Goal: Information Seeking & Learning: Compare options

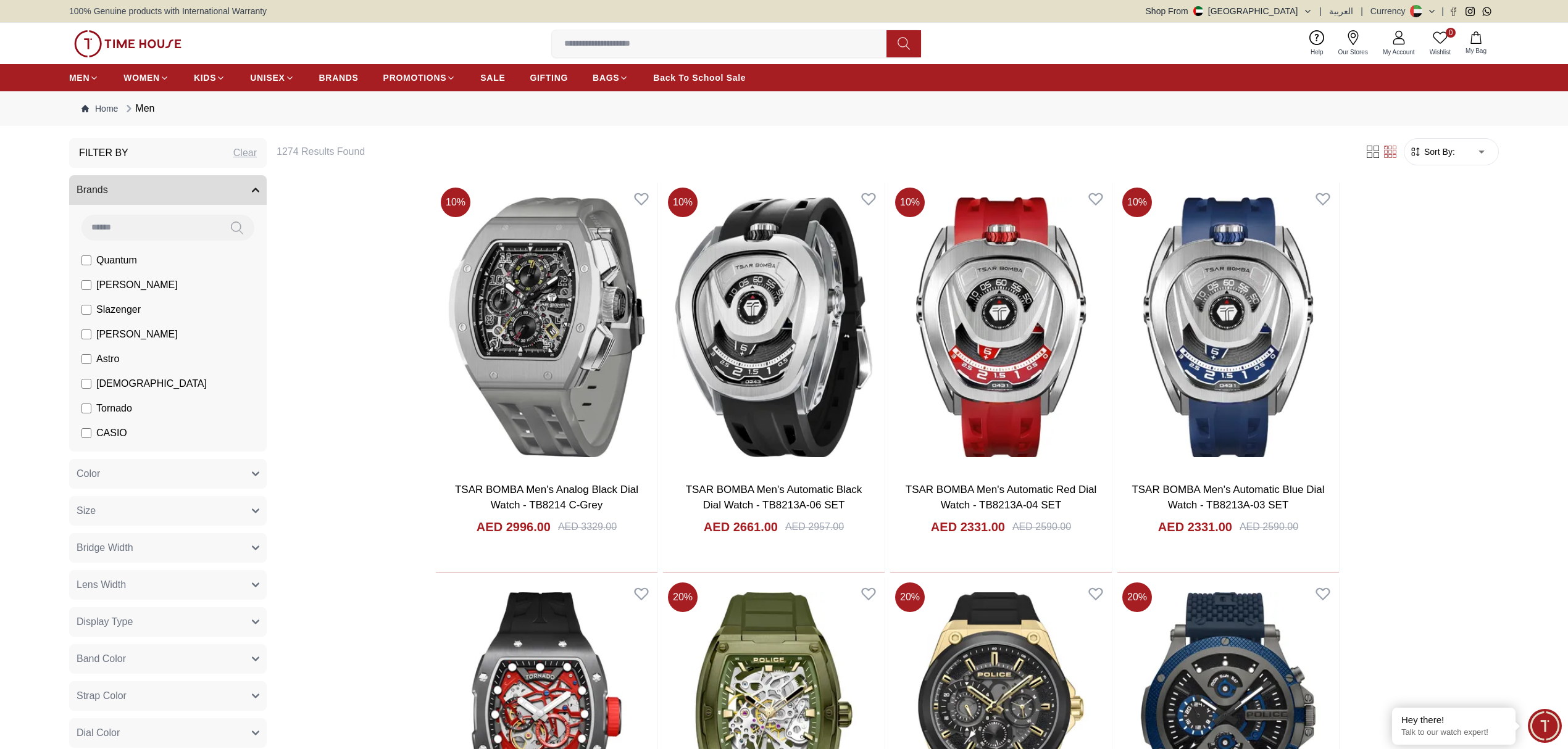
click at [103, 428] on span "CASIO" at bounding box center [112, 433] width 31 height 15
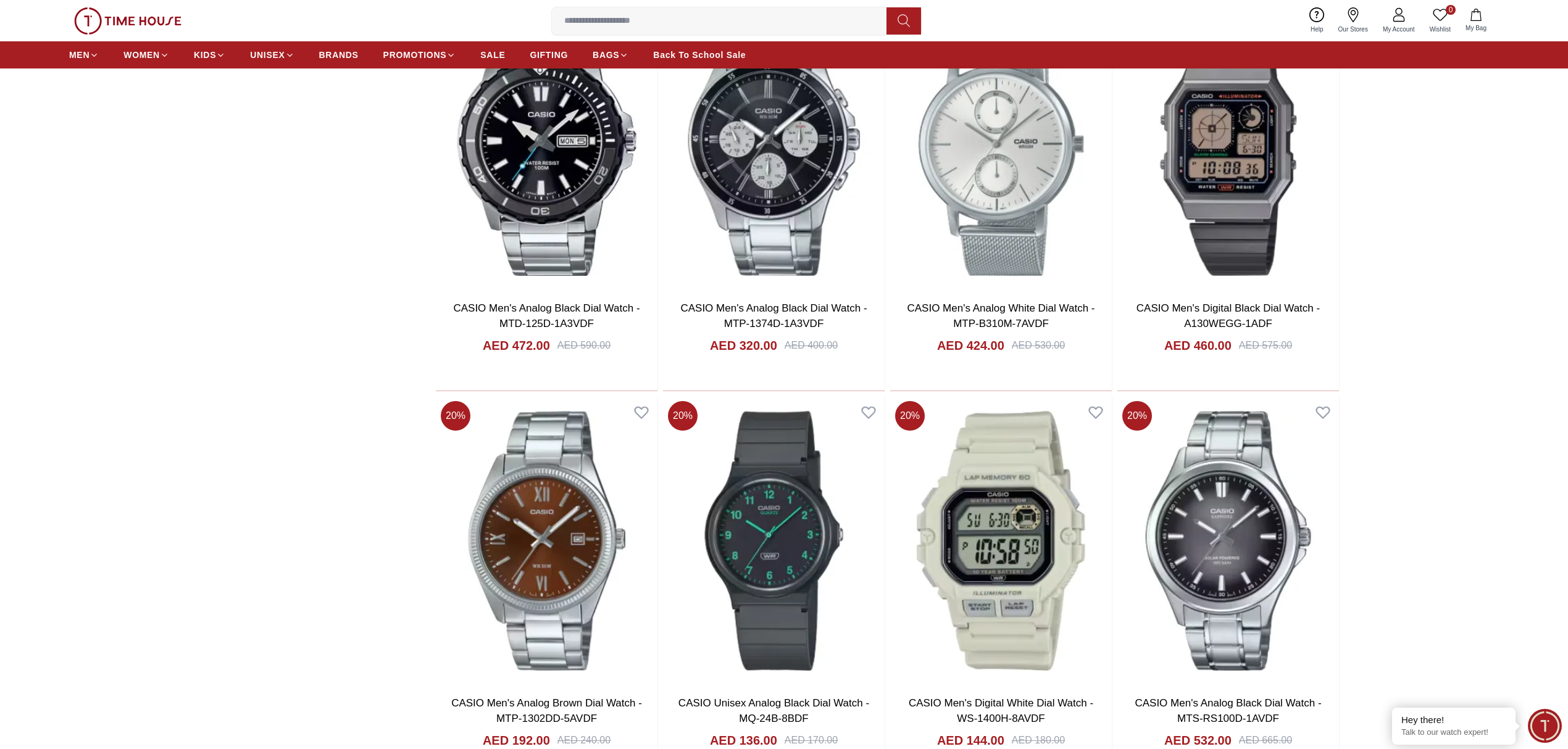
scroll to position [1481, 0]
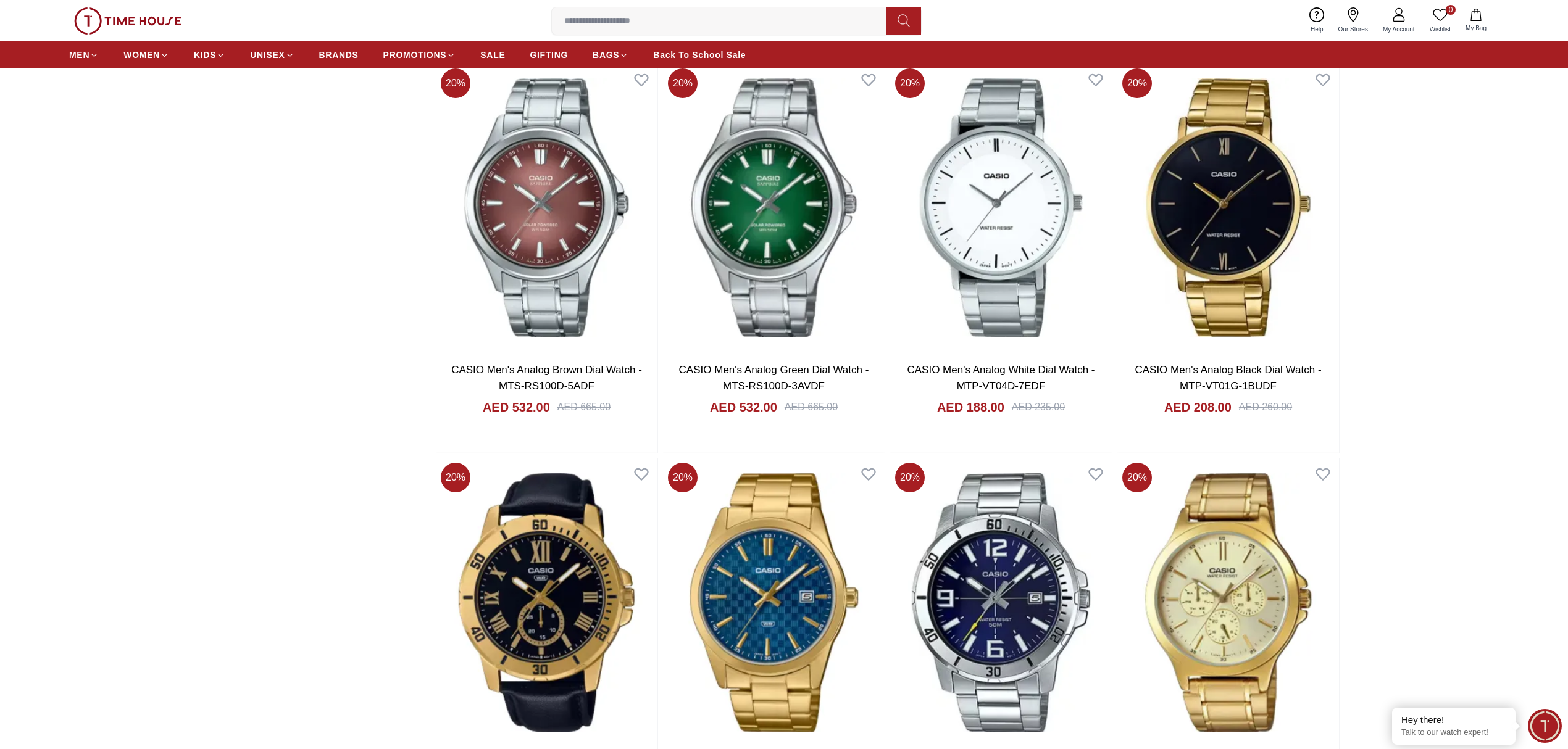
scroll to position [5512, 0]
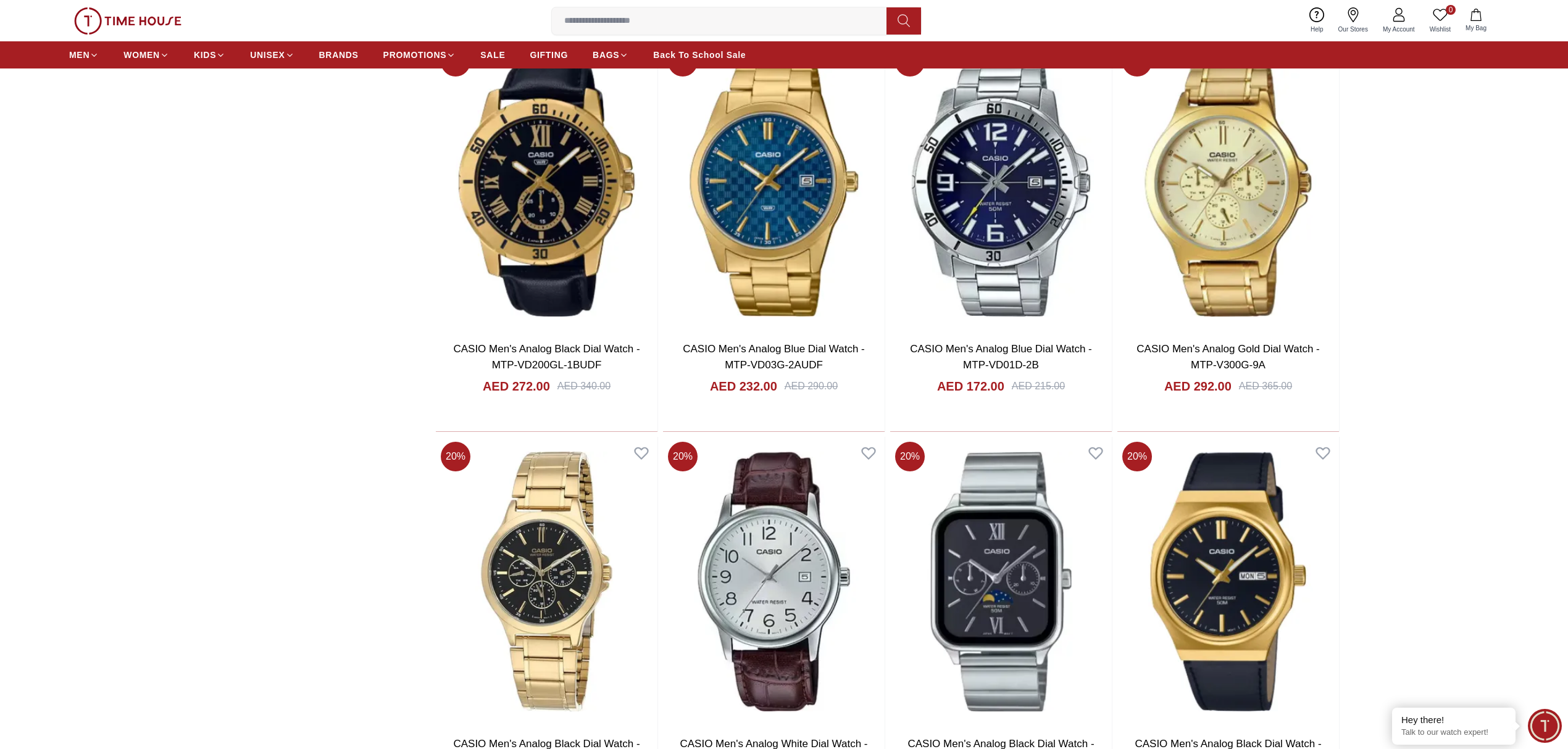
scroll to position [5842, 0]
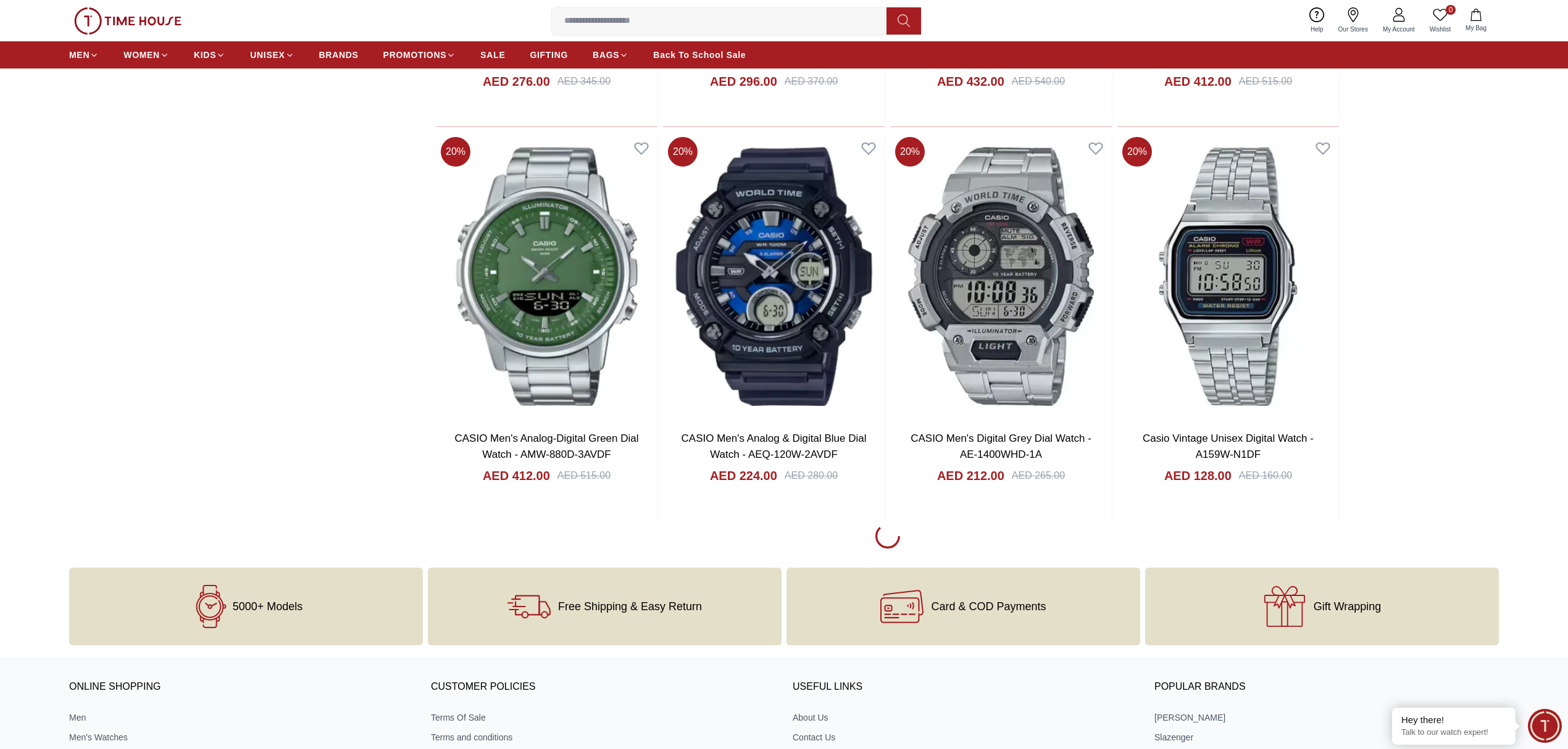
scroll to position [9626, 0]
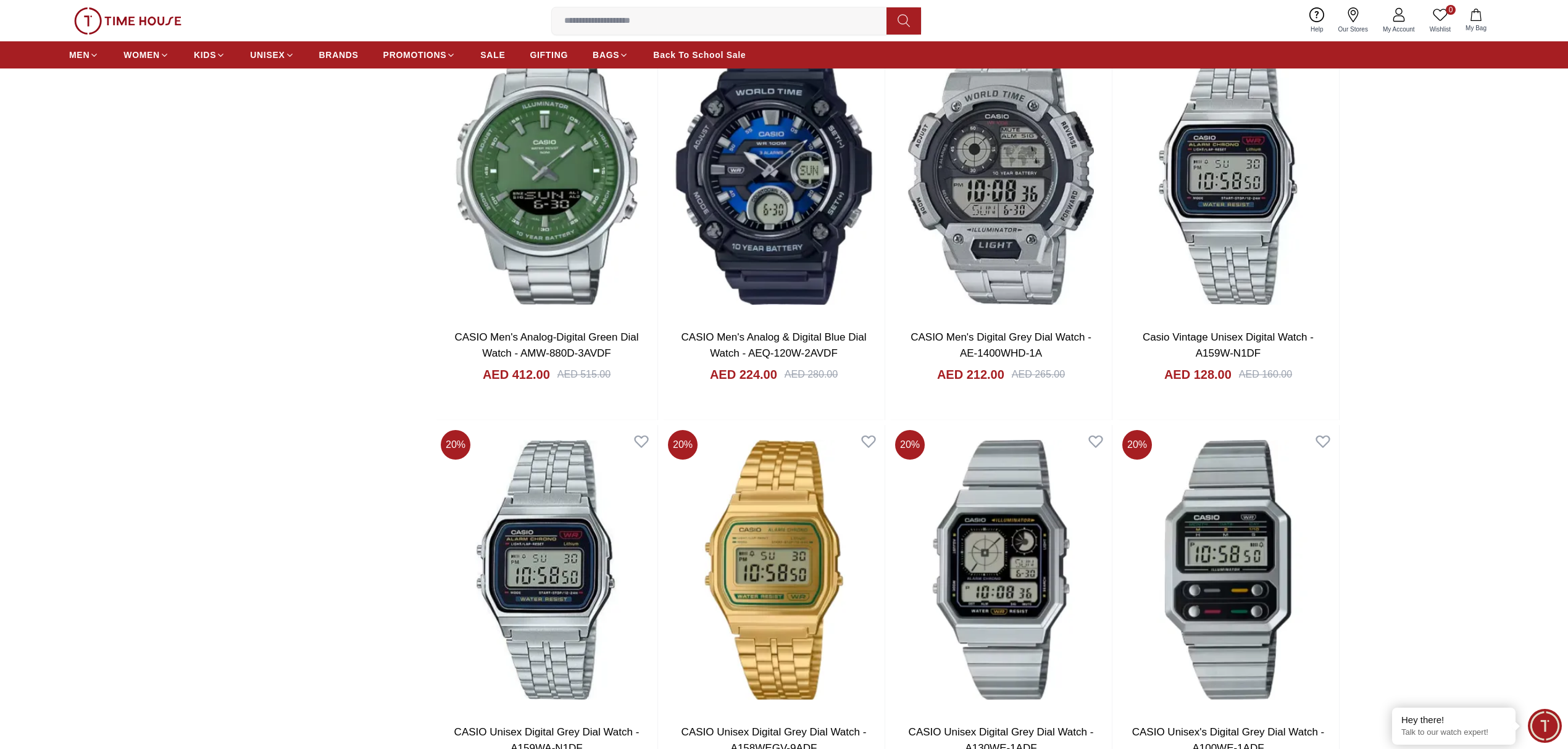
scroll to position [9873, 0]
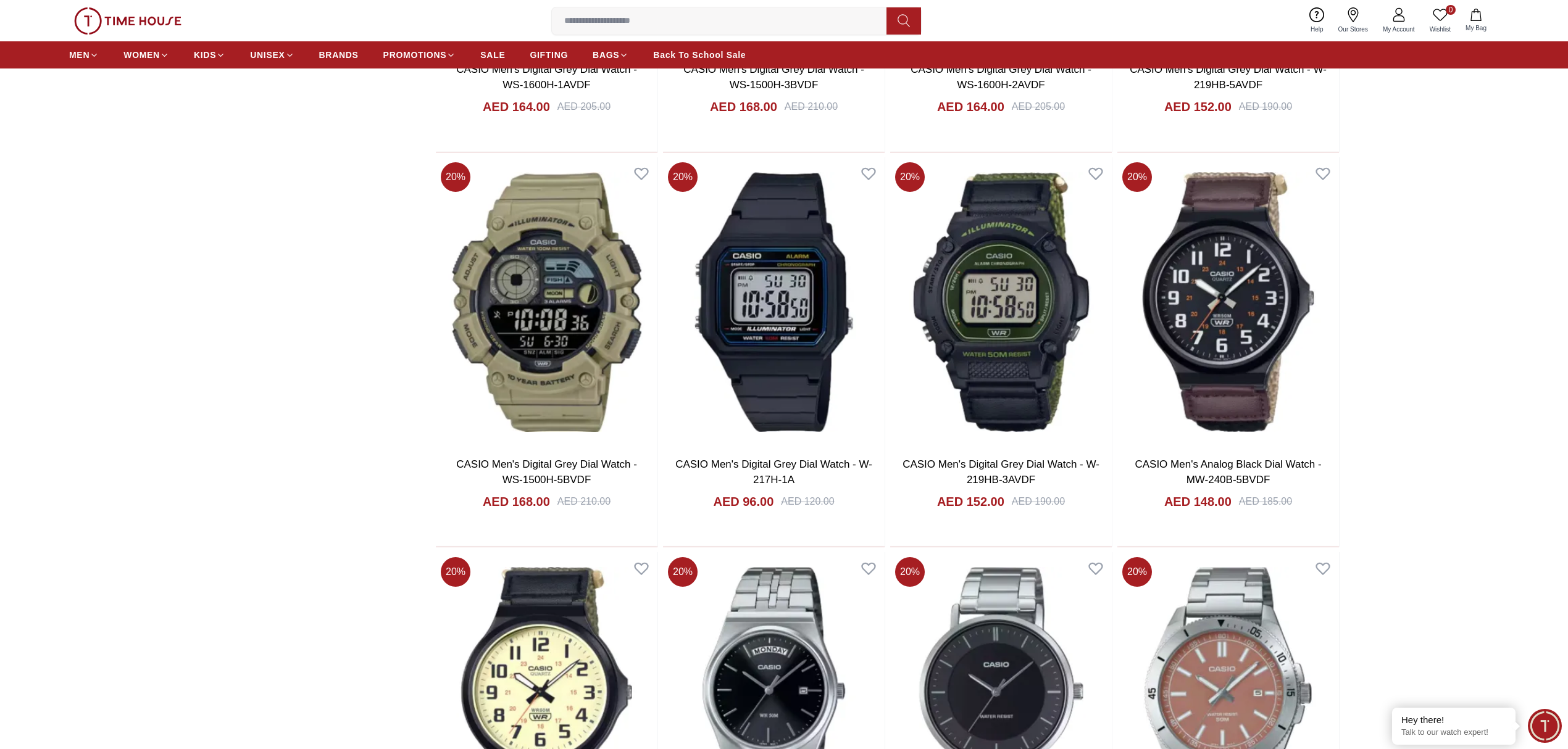
scroll to position [10695, 0]
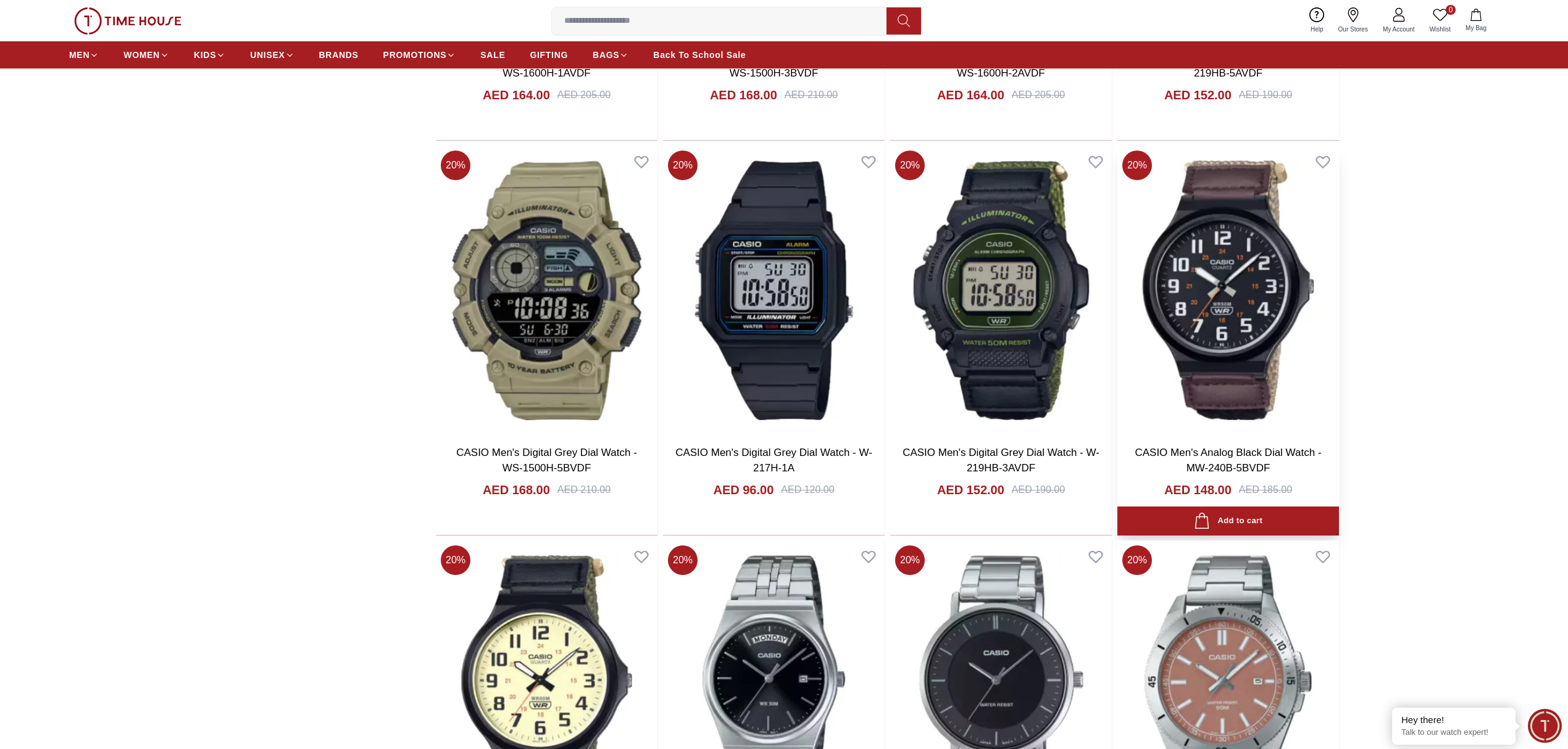
click at [1201, 333] on img at bounding box center [1227, 290] width 221 height 289
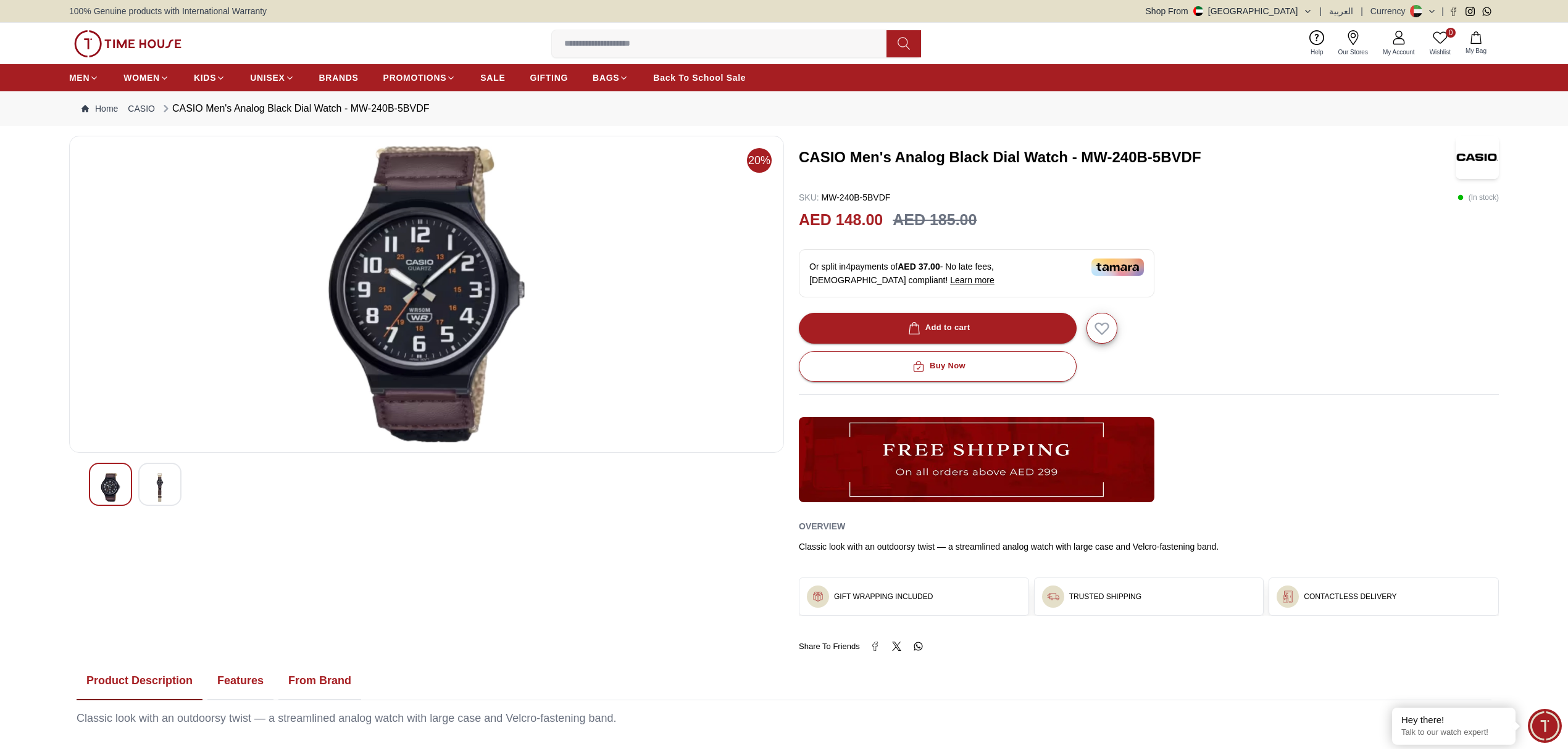
click at [169, 489] on img at bounding box center [160, 487] width 22 height 28
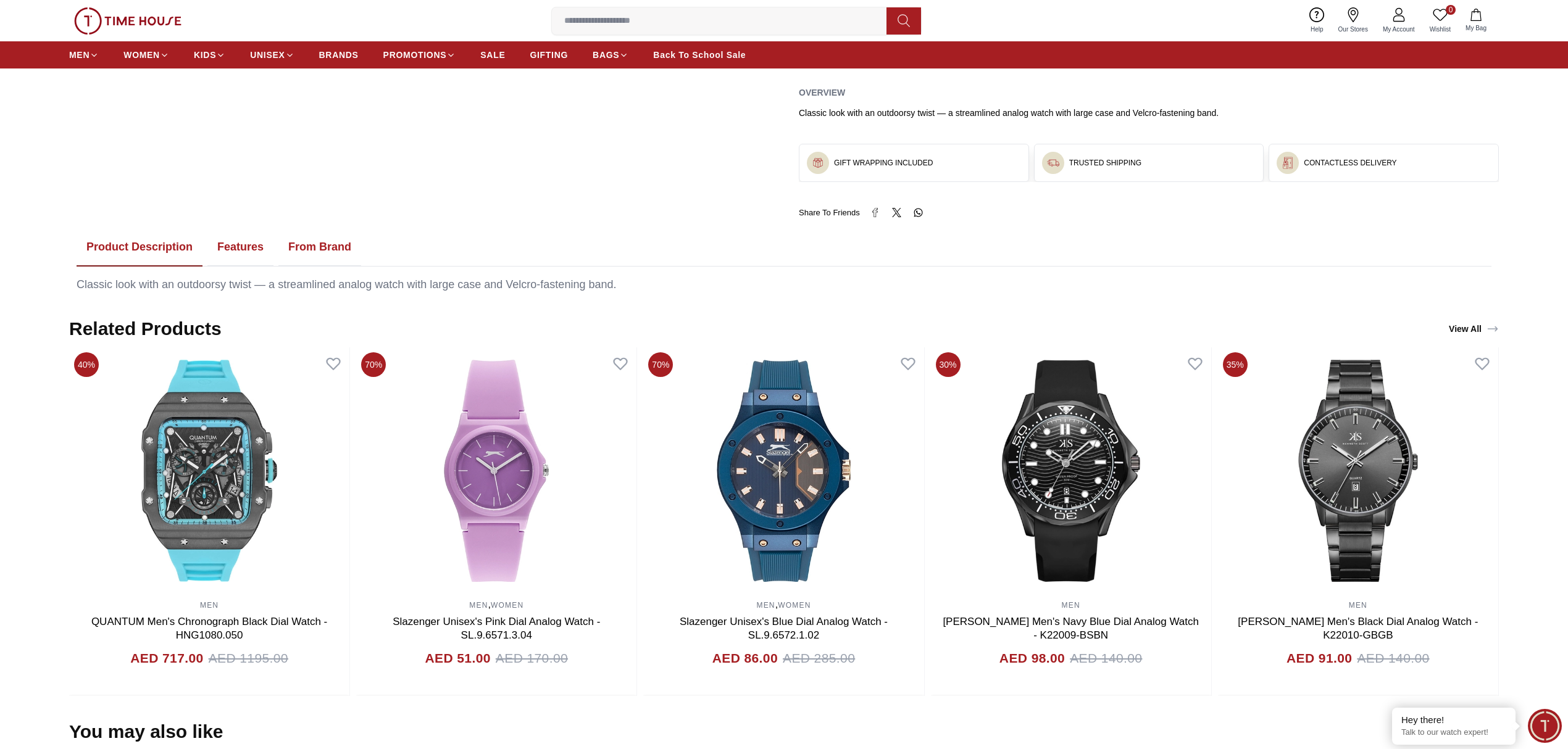
scroll to position [494, 0]
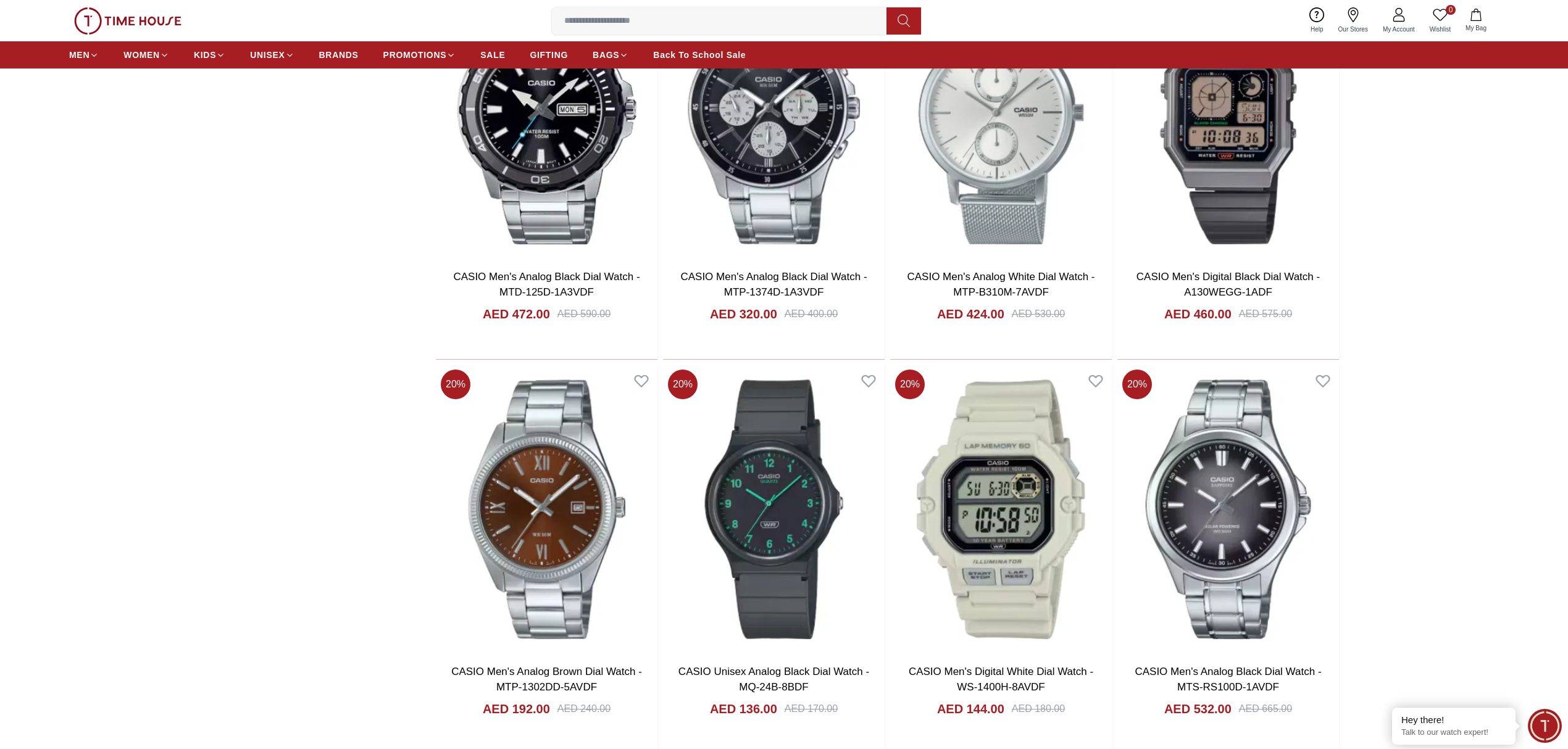
scroll to position [1808, 0]
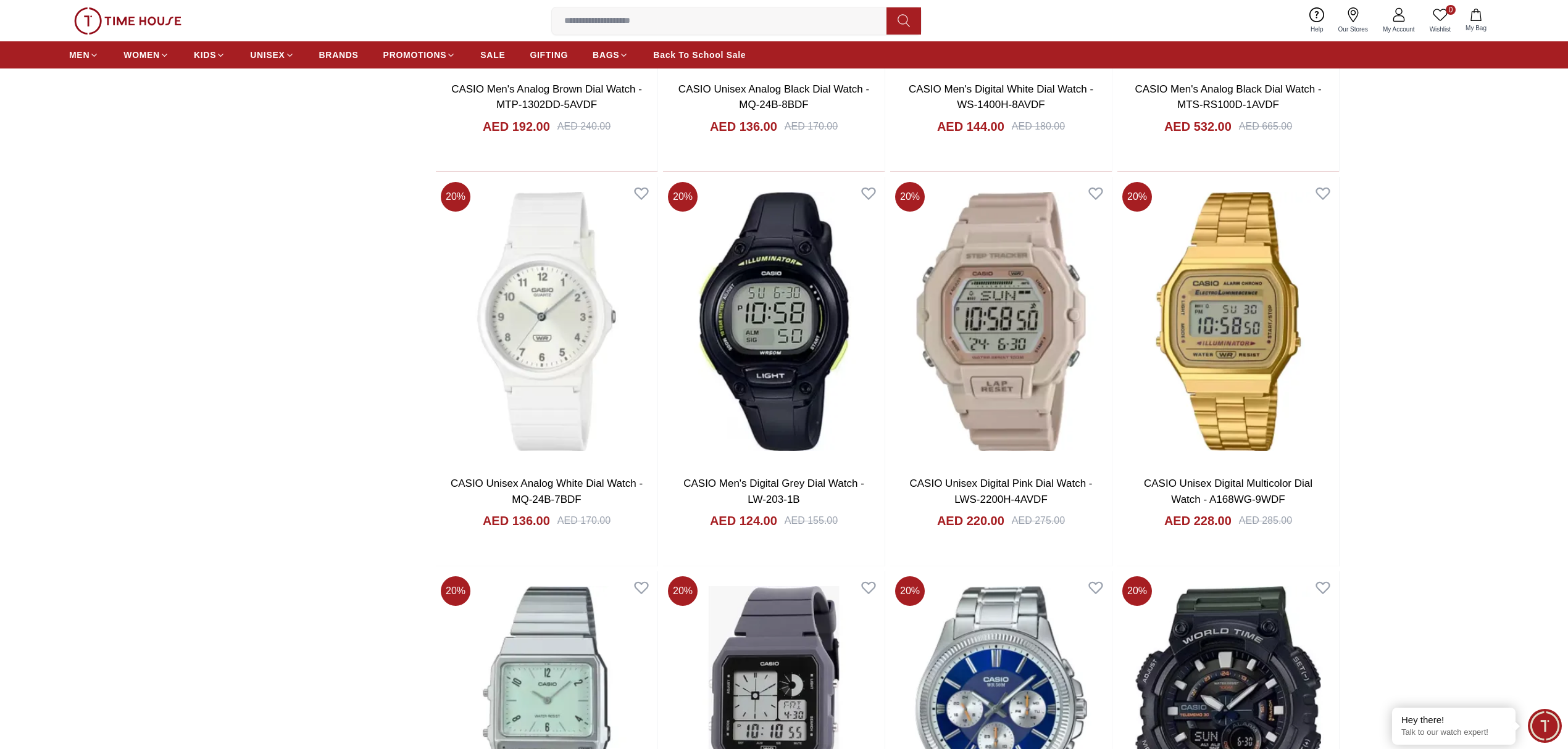
scroll to position [2220, 0]
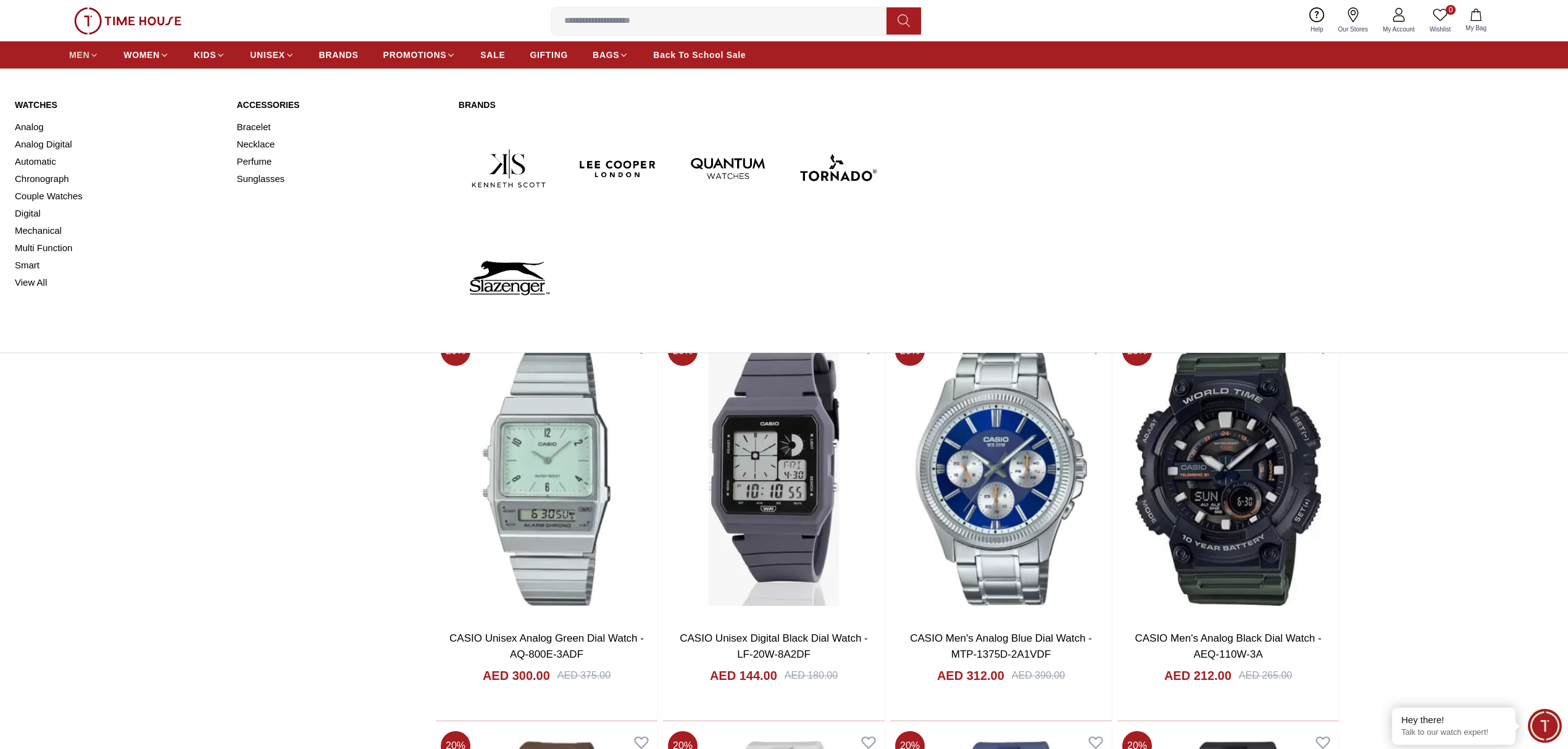
click at [73, 47] on link "MEN" at bounding box center [84, 55] width 30 height 22
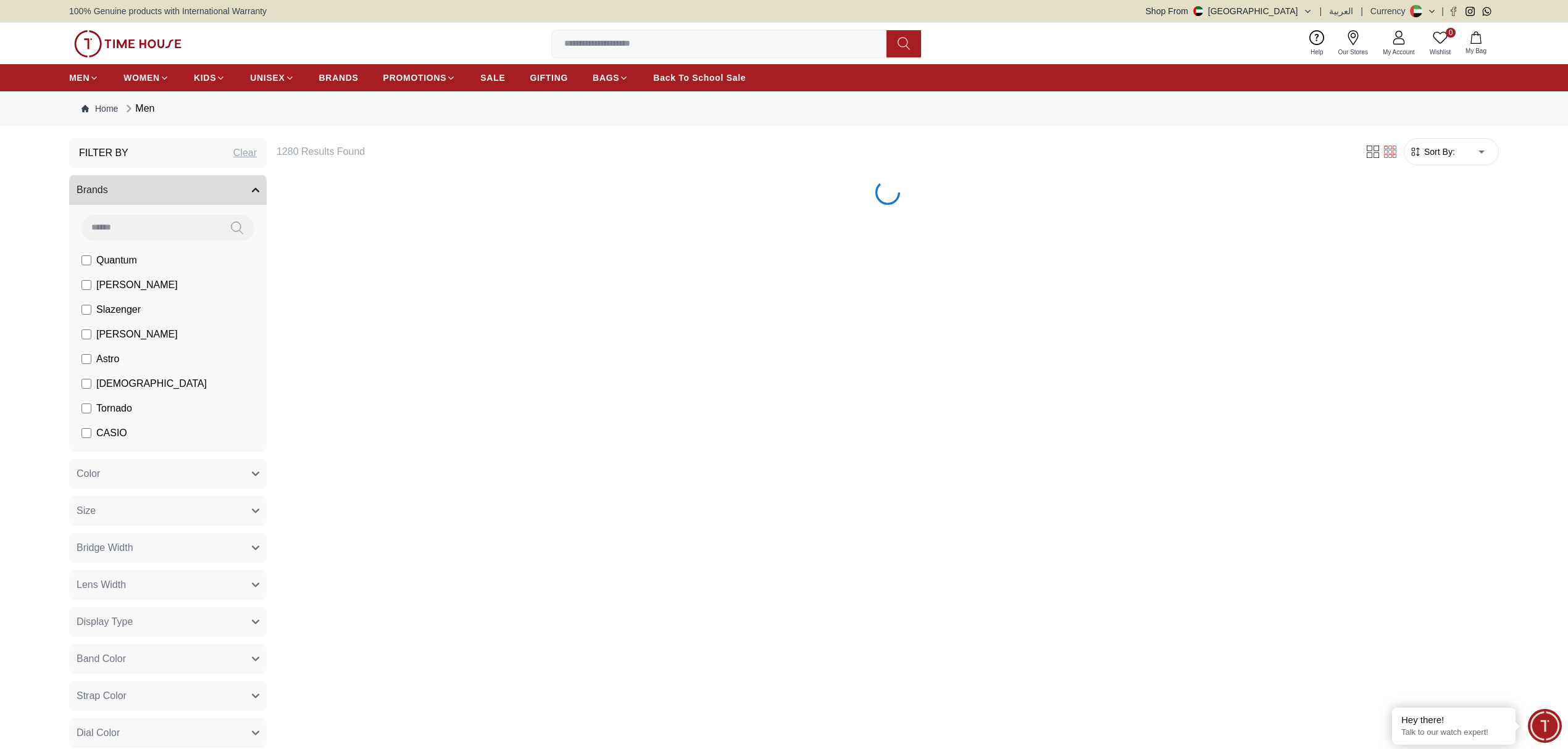
click at [106, 341] on span "[PERSON_NAME]" at bounding box center [137, 334] width 81 height 15
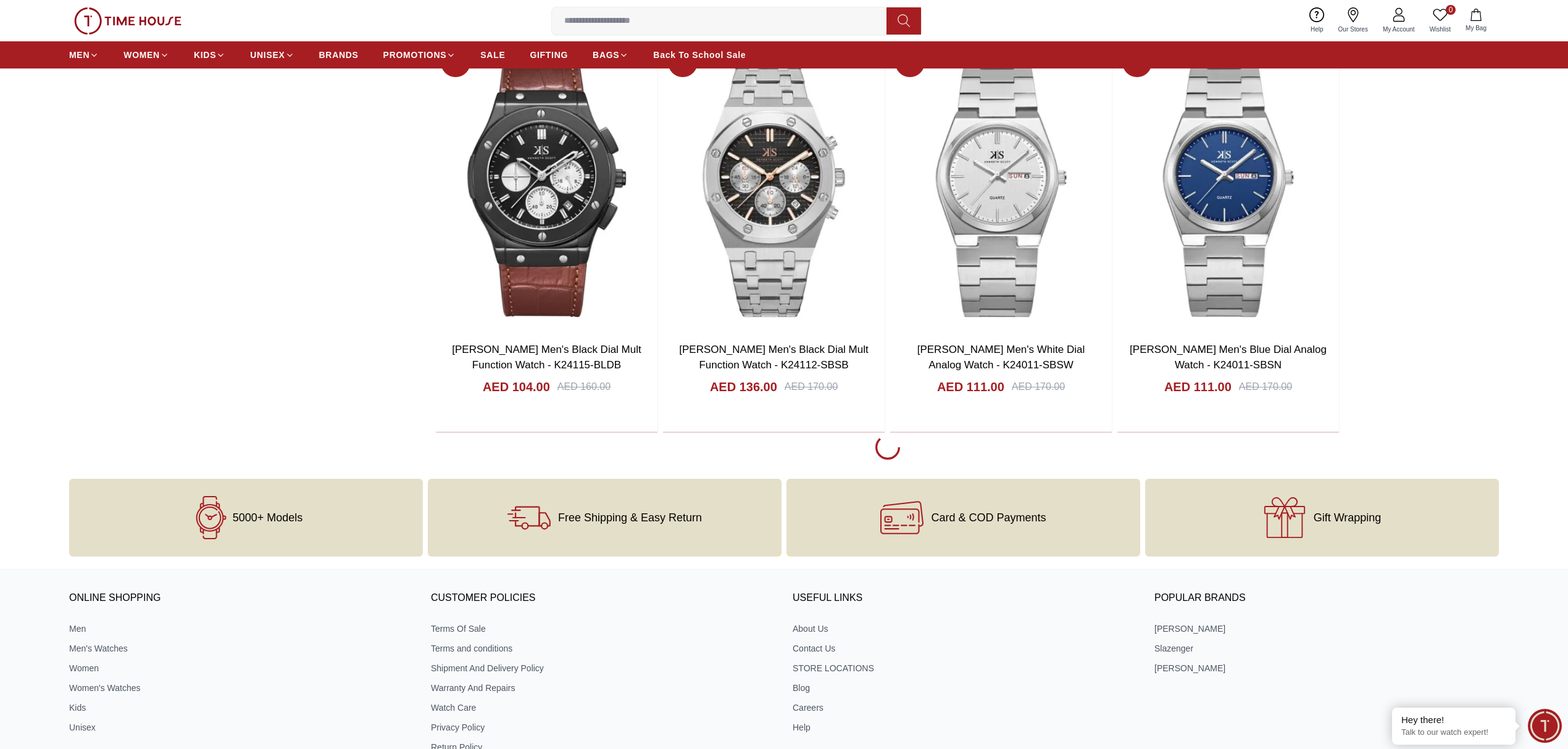
scroll to position [1728, 0]
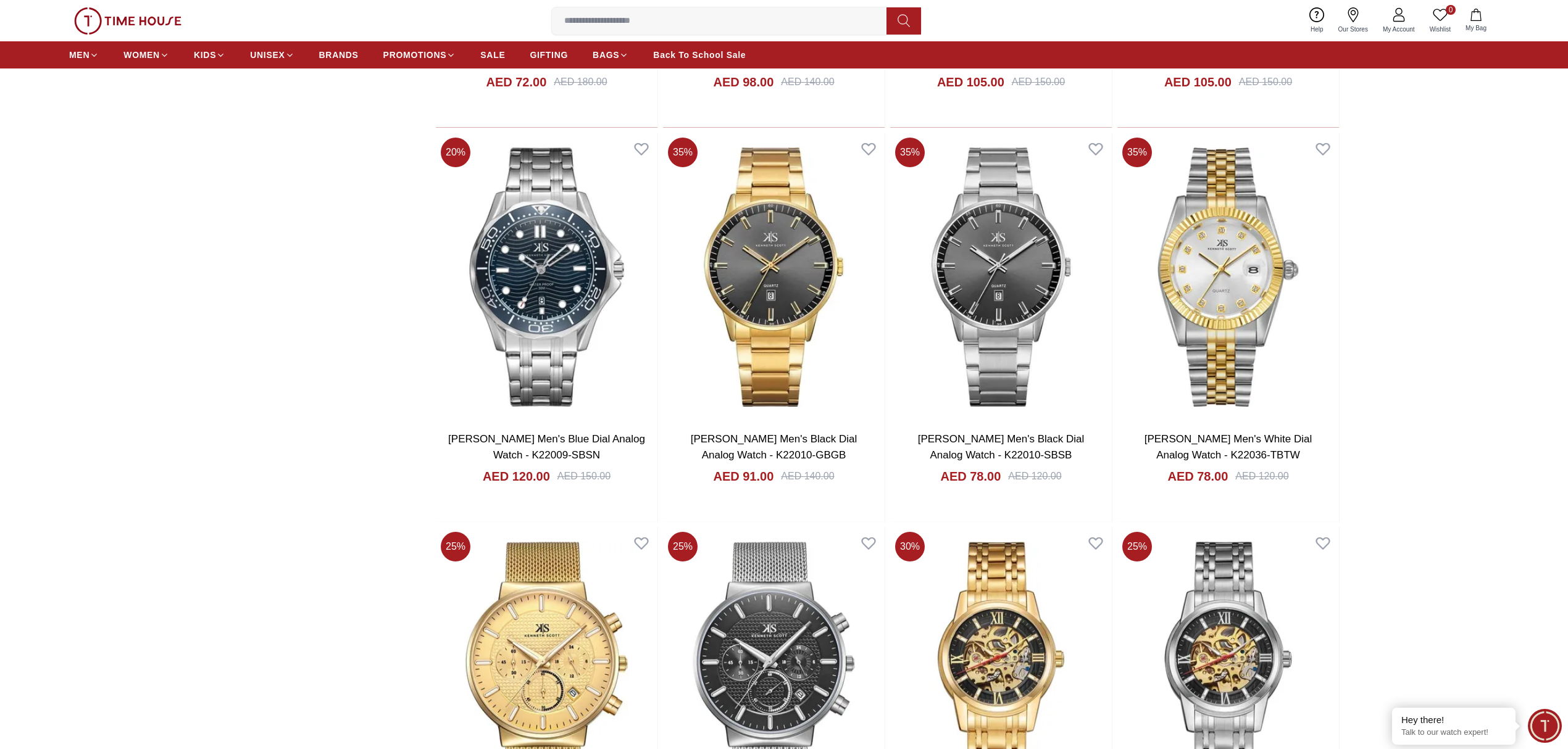
scroll to position [5183, 0]
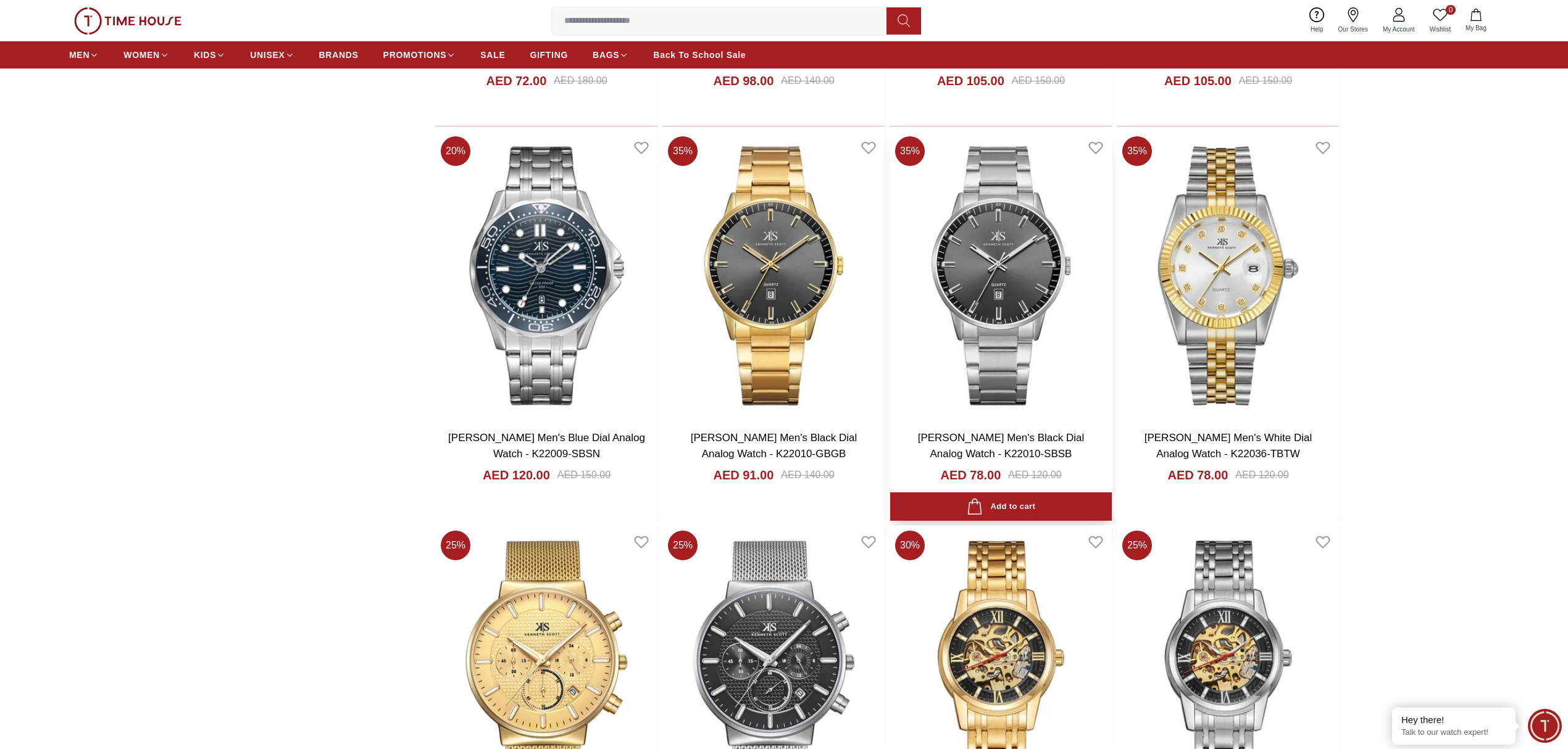
click at [998, 225] on img at bounding box center [1000, 276] width 221 height 289
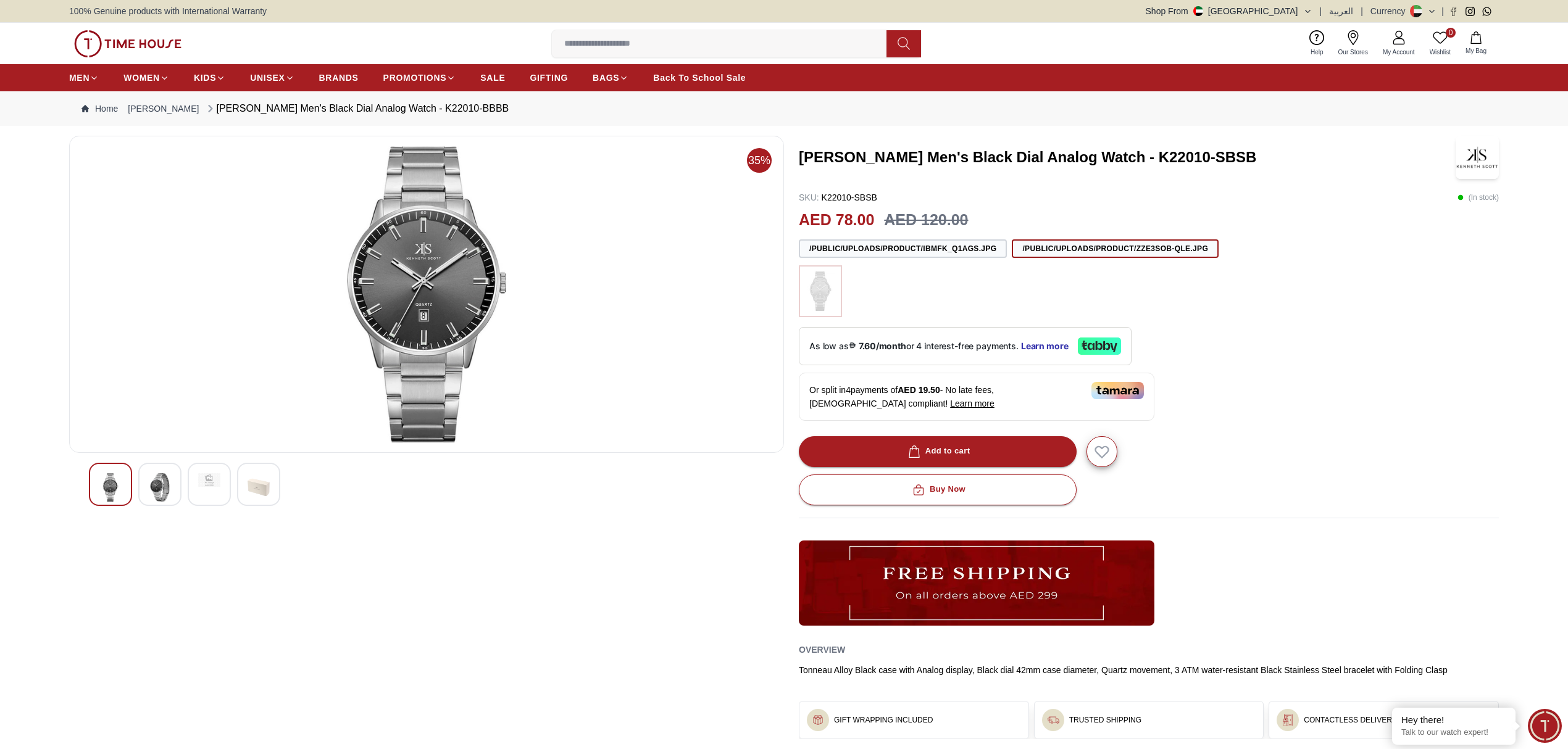
click at [147, 490] on div at bounding box center [160, 484] width 43 height 43
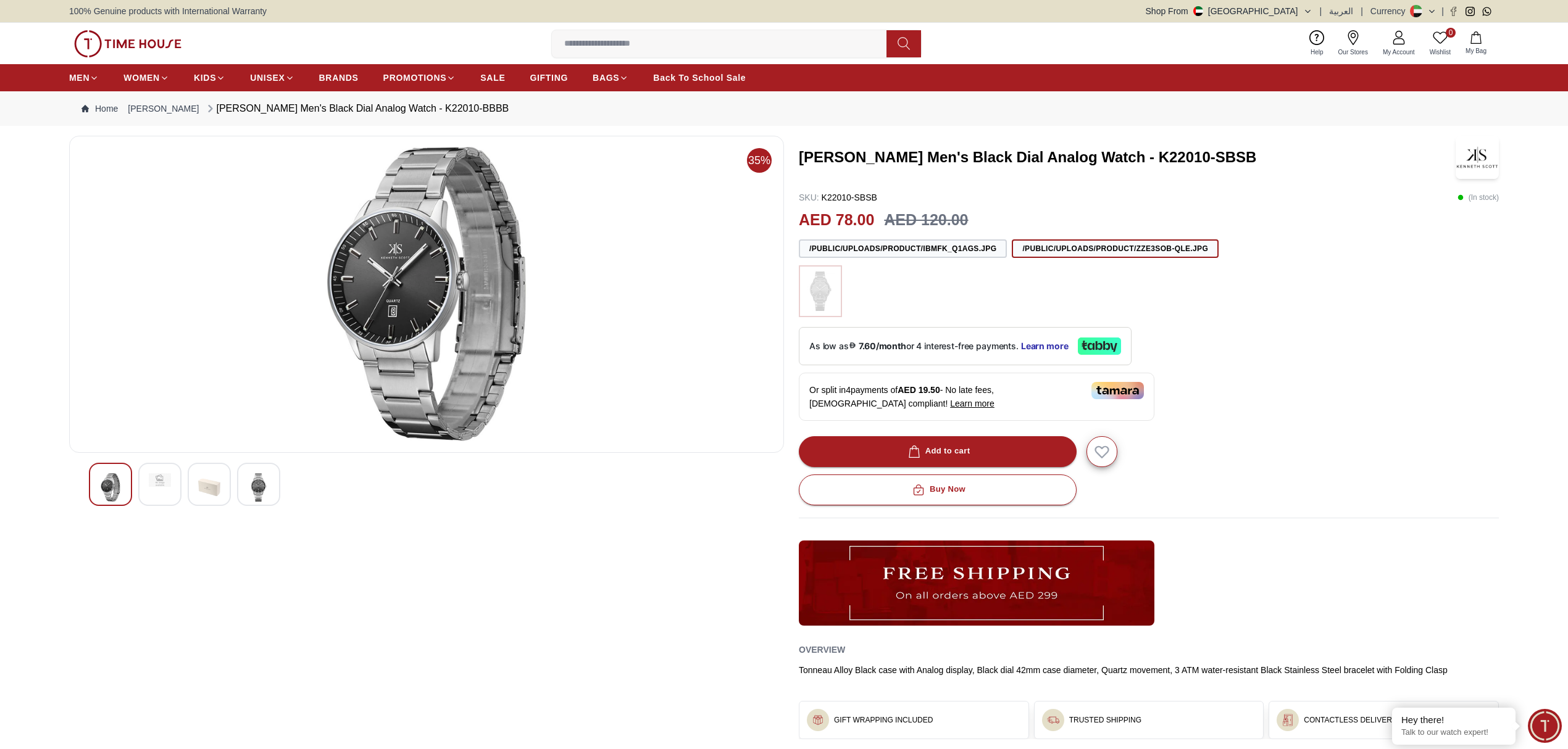
click at [252, 474] on img at bounding box center [259, 487] width 22 height 28
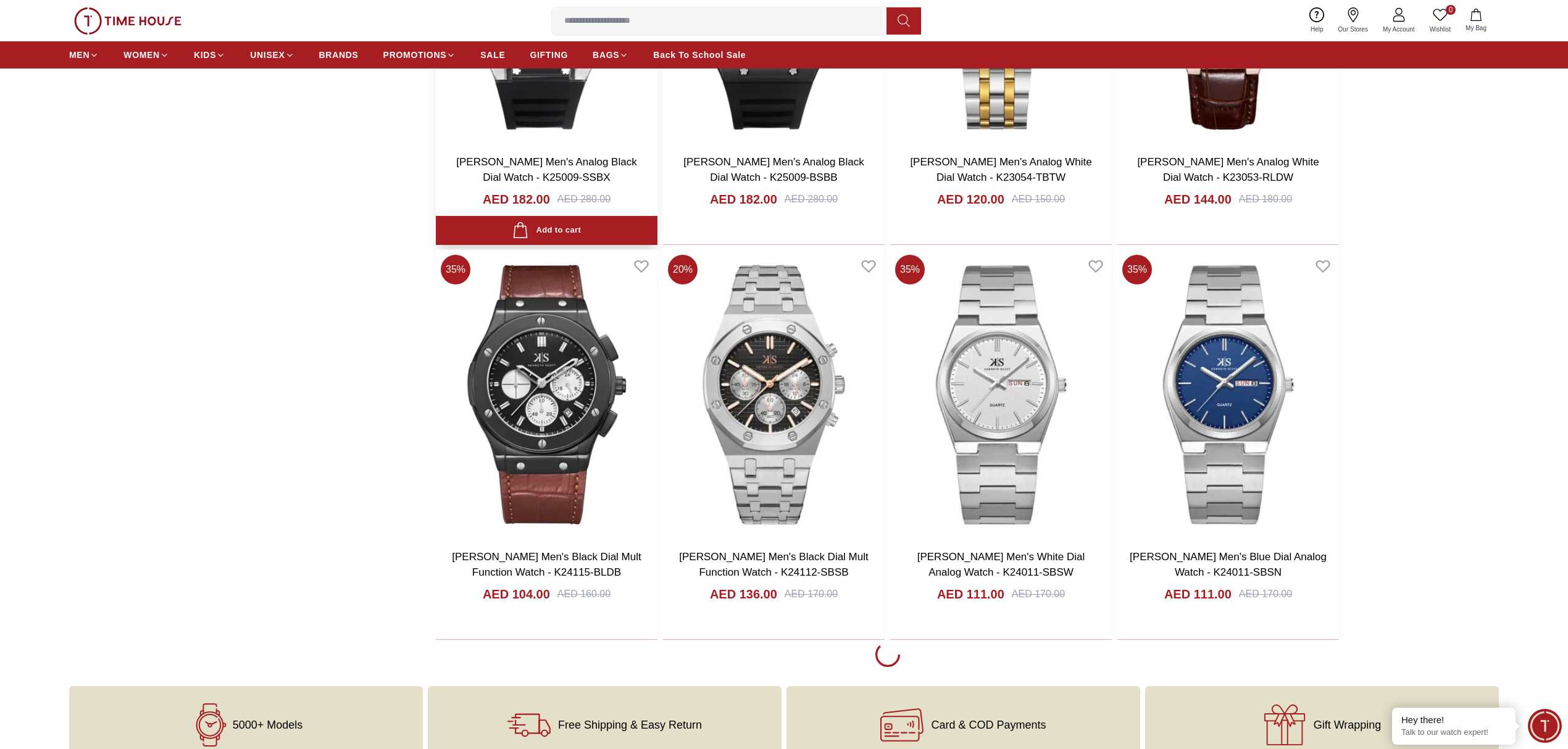
scroll to position [1578, 0]
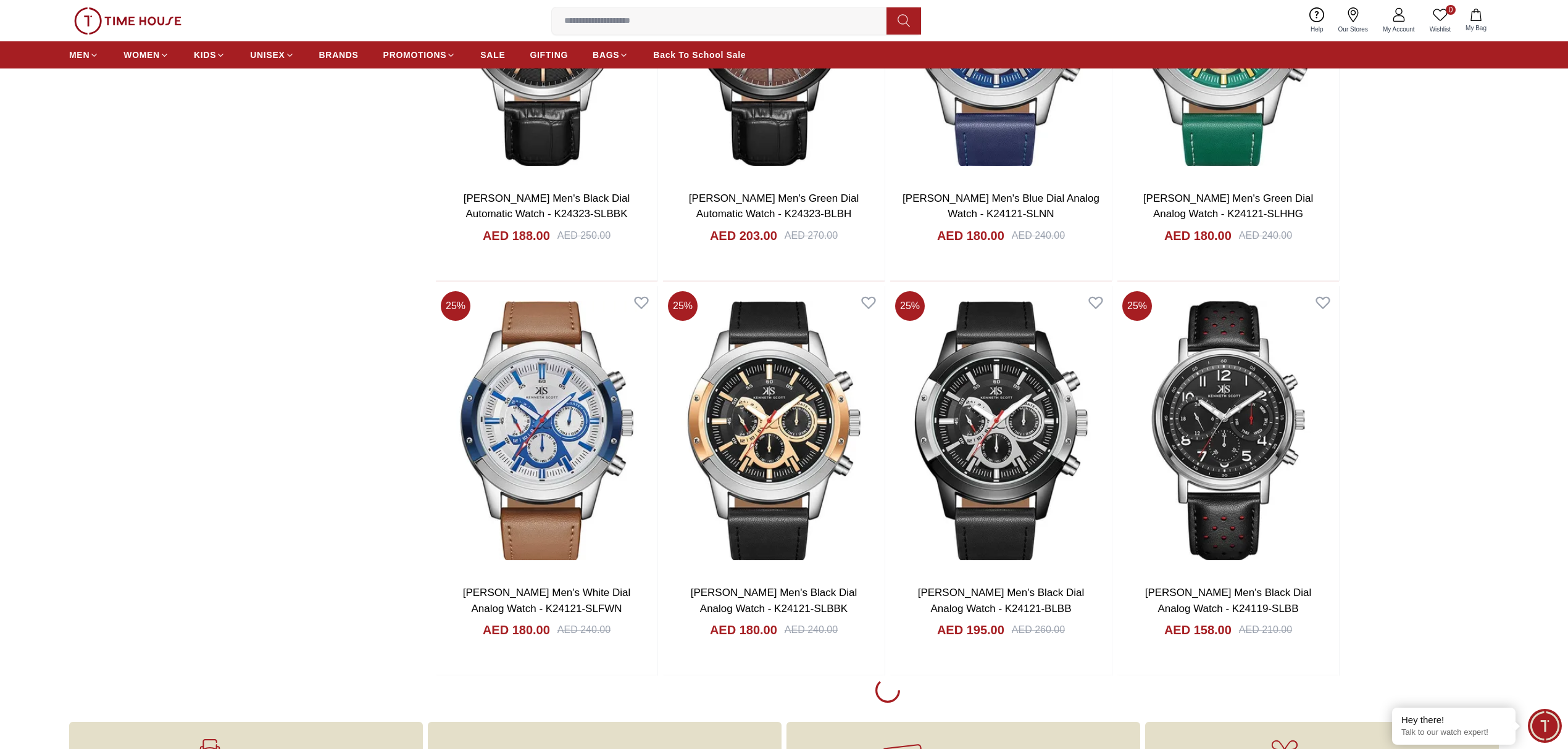
scroll to position [3470, 0]
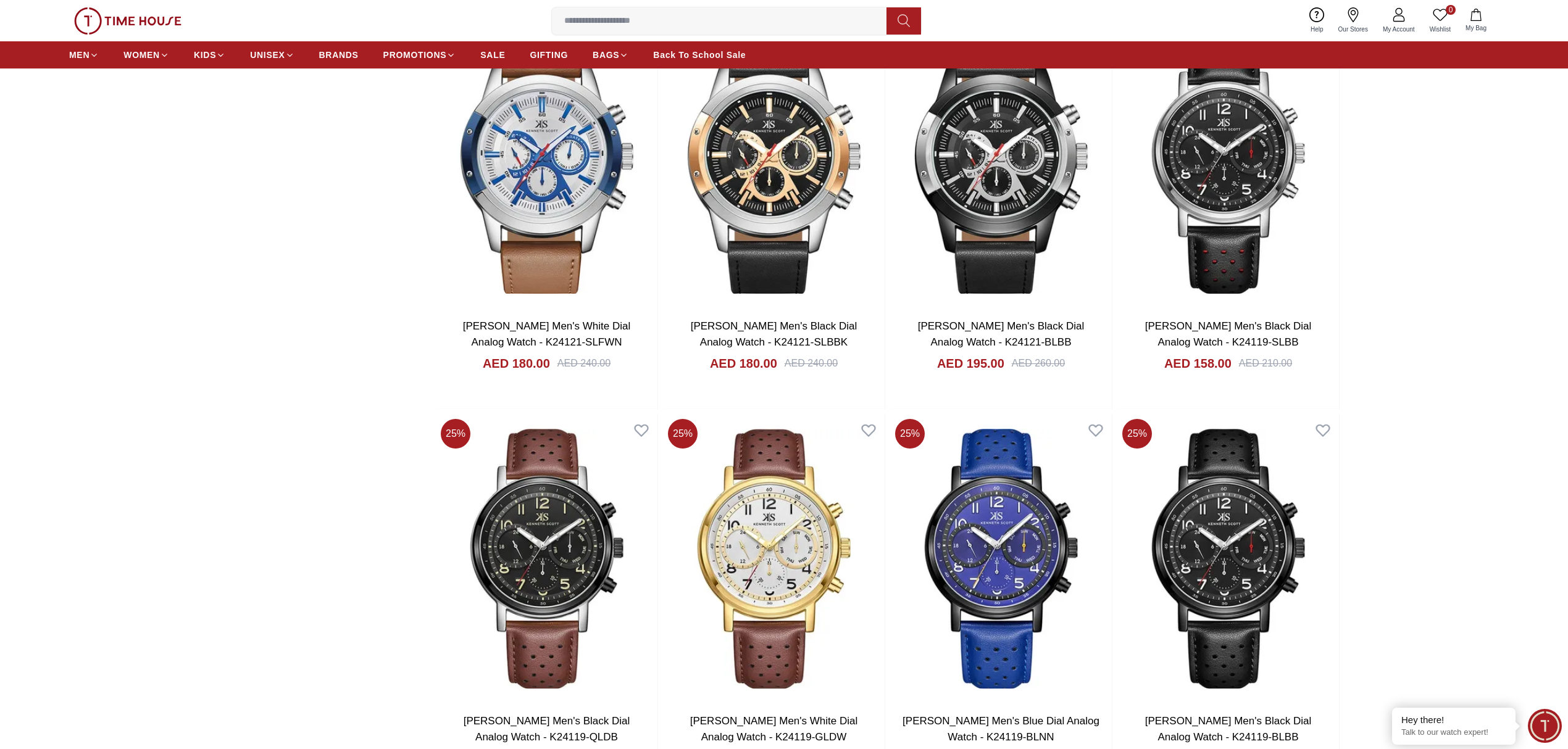
scroll to position [3717, 0]
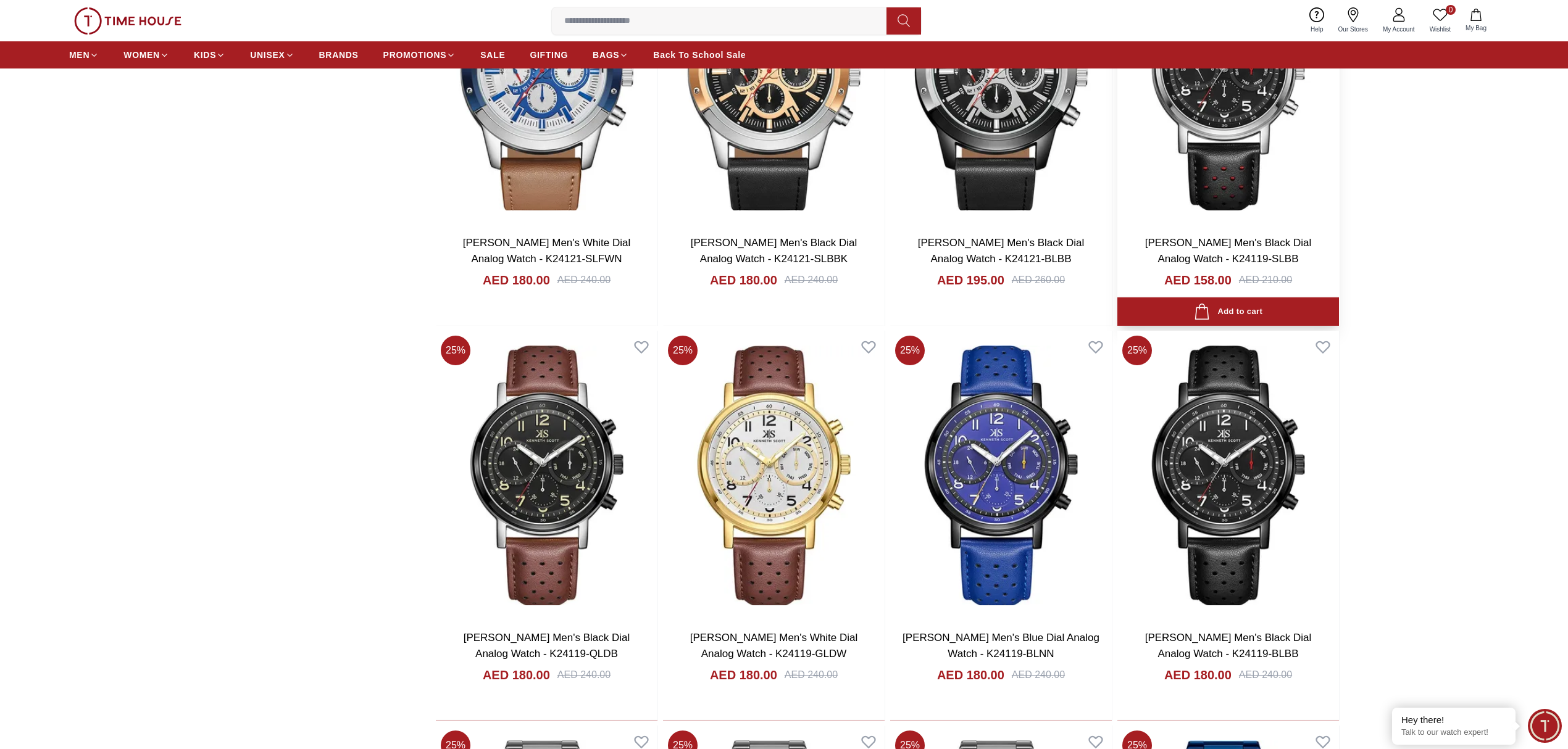
scroll to position [3717, 0]
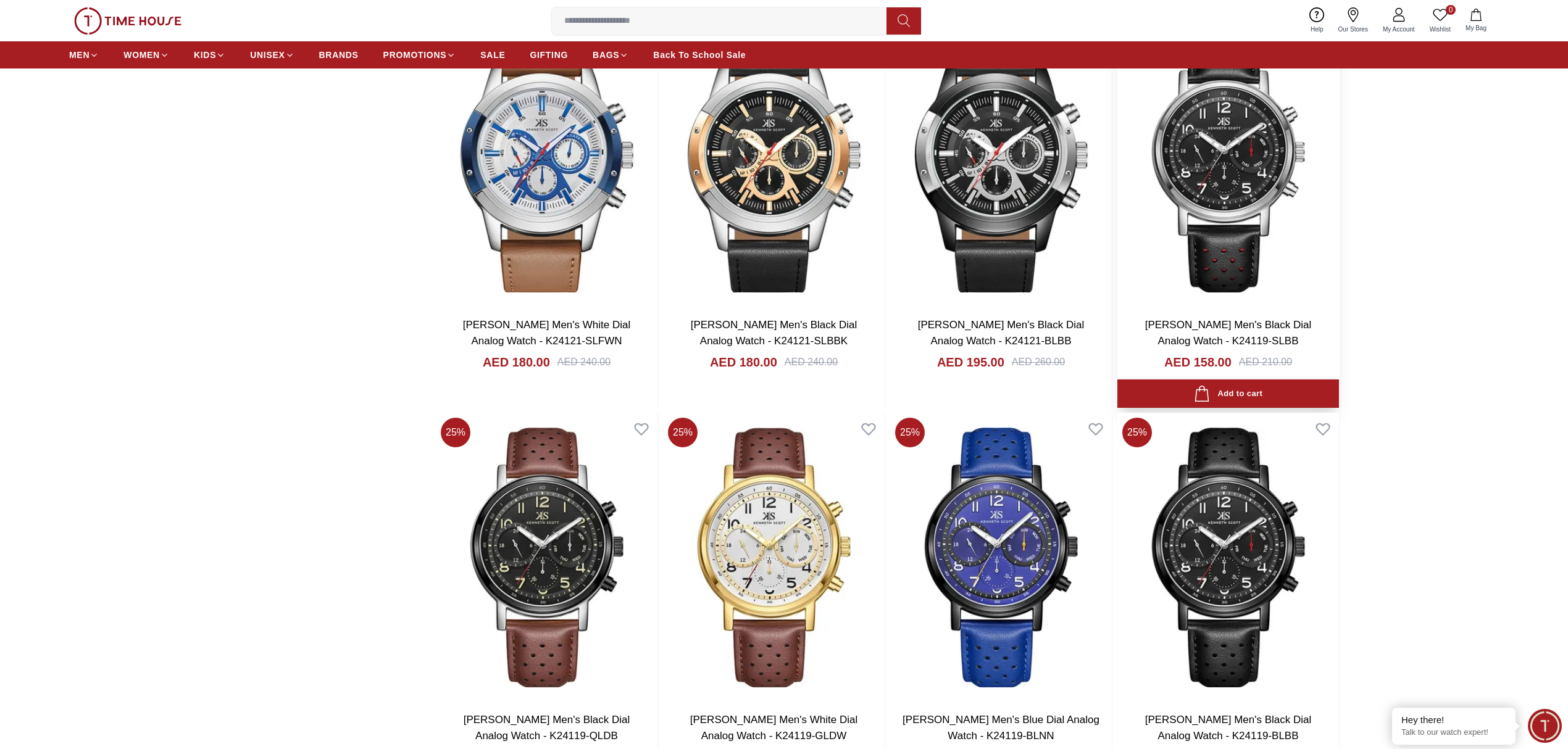
click at [1230, 185] on img at bounding box center [1227, 163] width 221 height 289
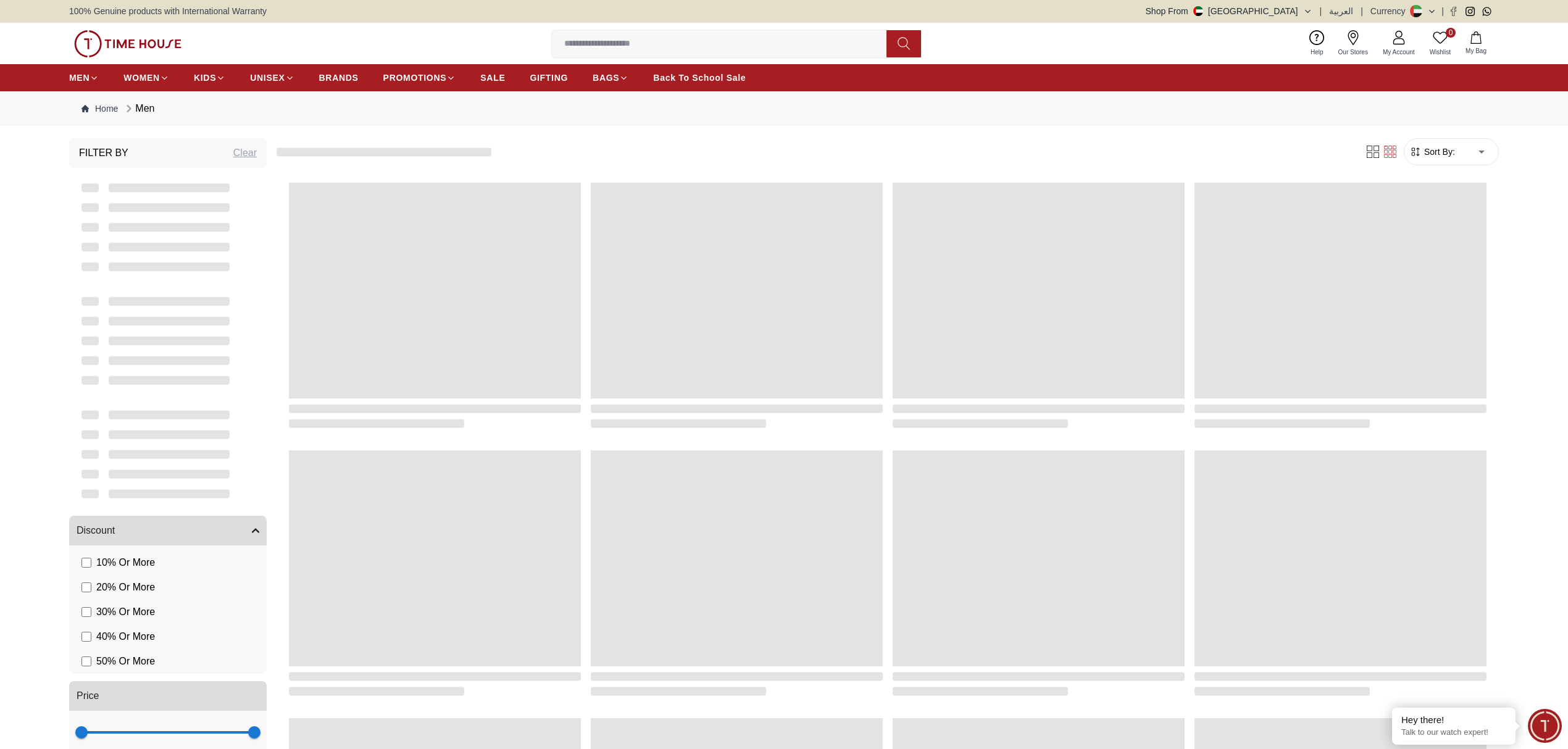
scroll to position [980, 0]
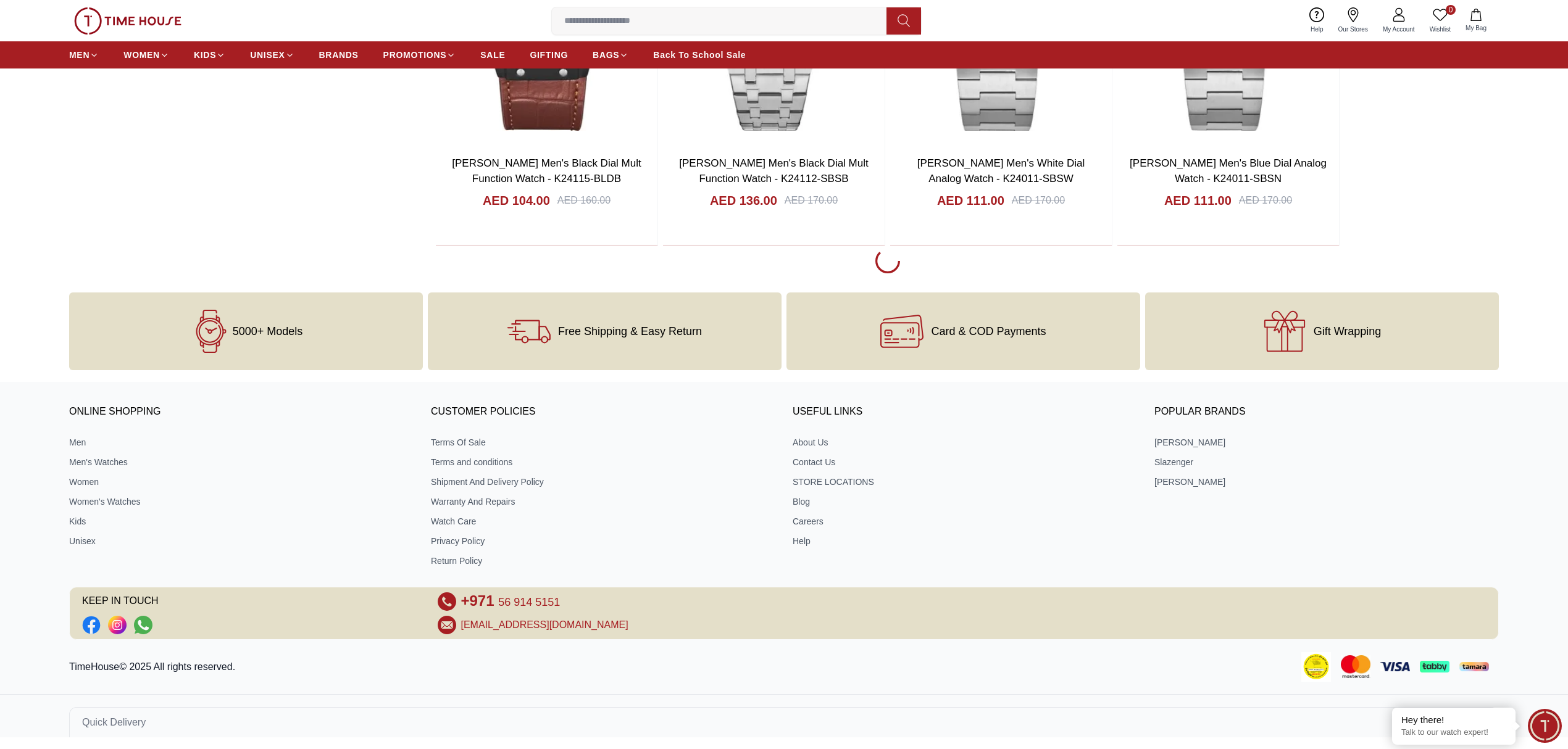
scroll to position [1903, 0]
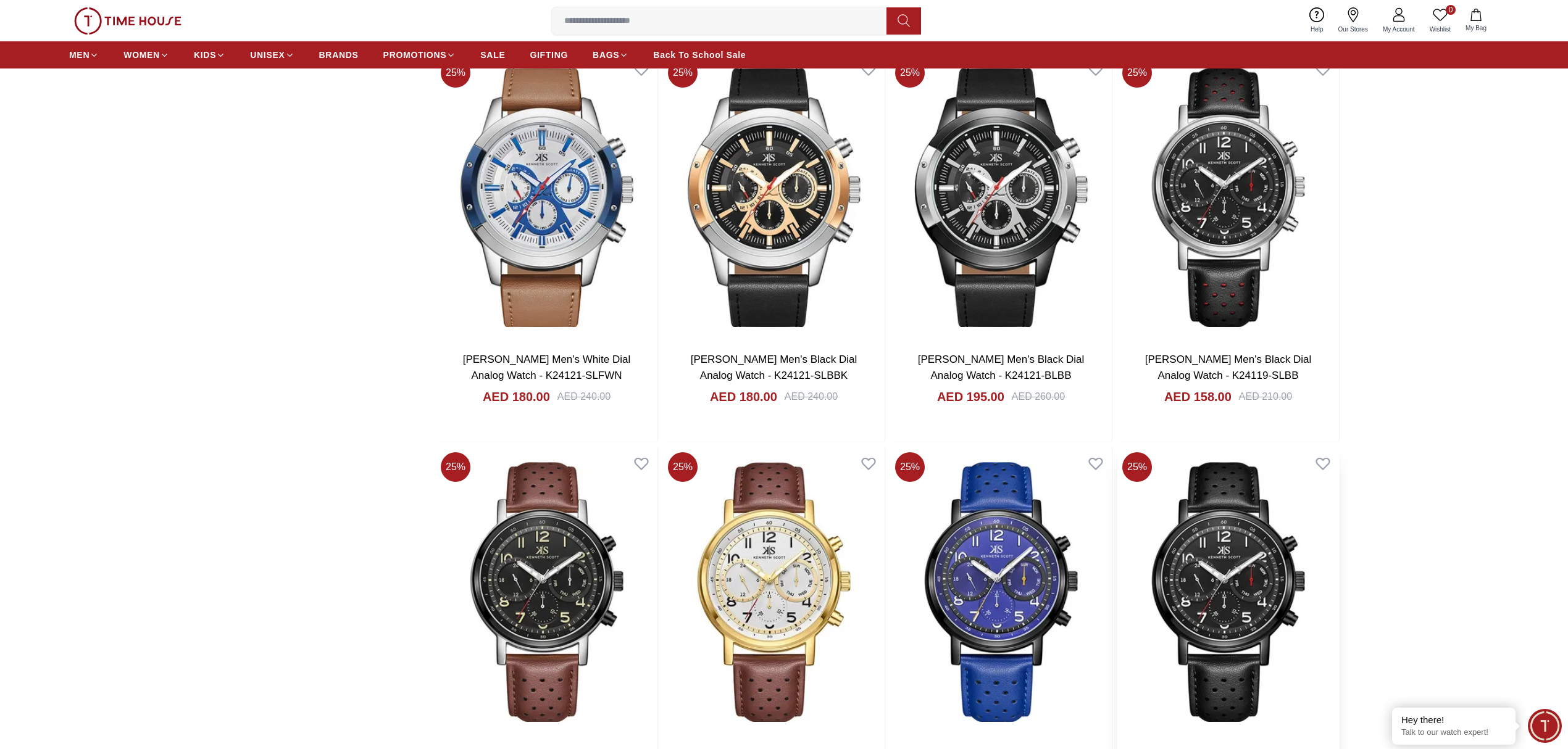
scroll to position [3633, 0]
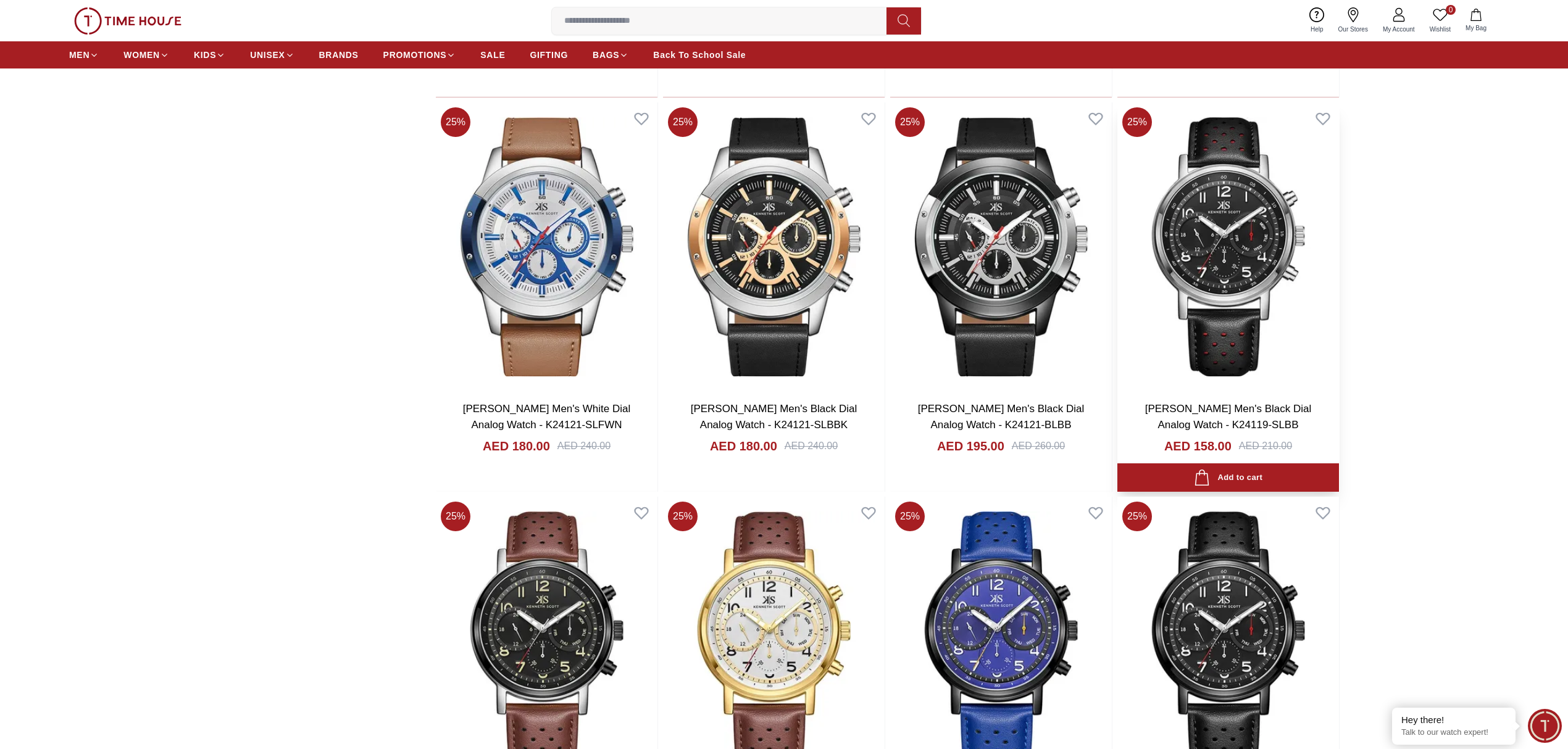
click at [1266, 266] on img at bounding box center [1227, 247] width 221 height 289
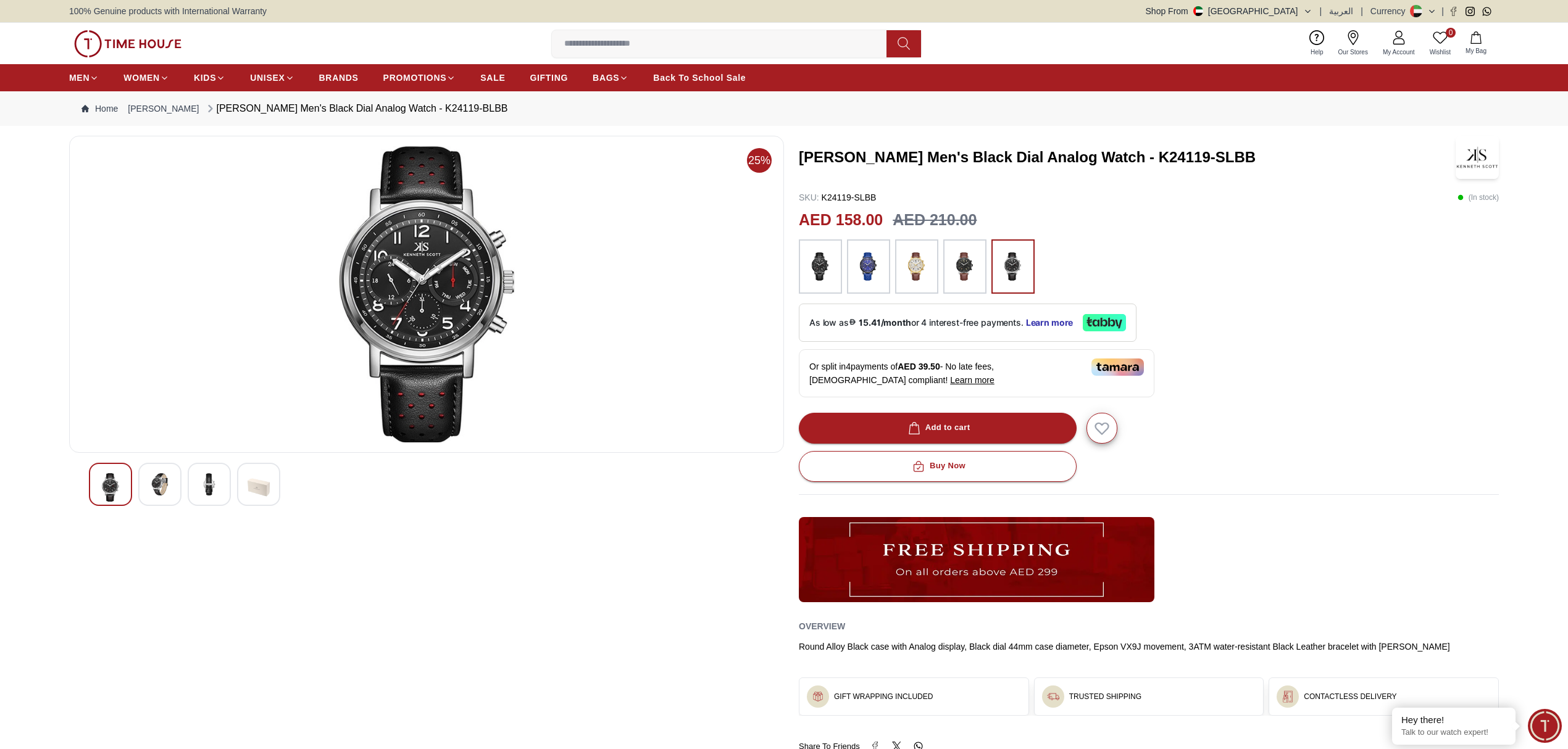
click at [196, 481] on div at bounding box center [209, 484] width 43 height 43
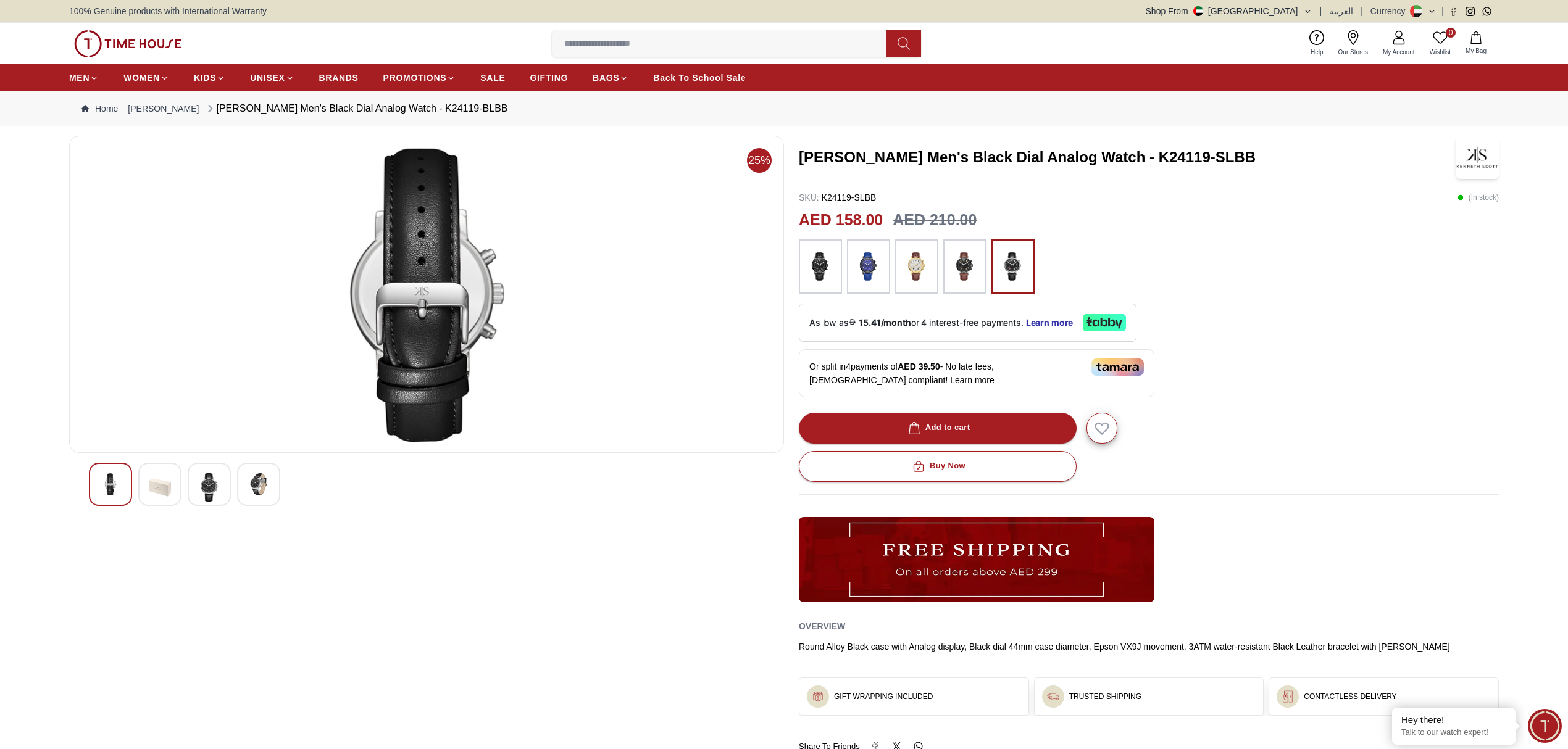
click at [127, 494] on div at bounding box center [110, 484] width 43 height 43
click at [92, 480] on div at bounding box center [110, 484] width 43 height 43
click at [205, 472] on div at bounding box center [209, 484] width 43 height 43
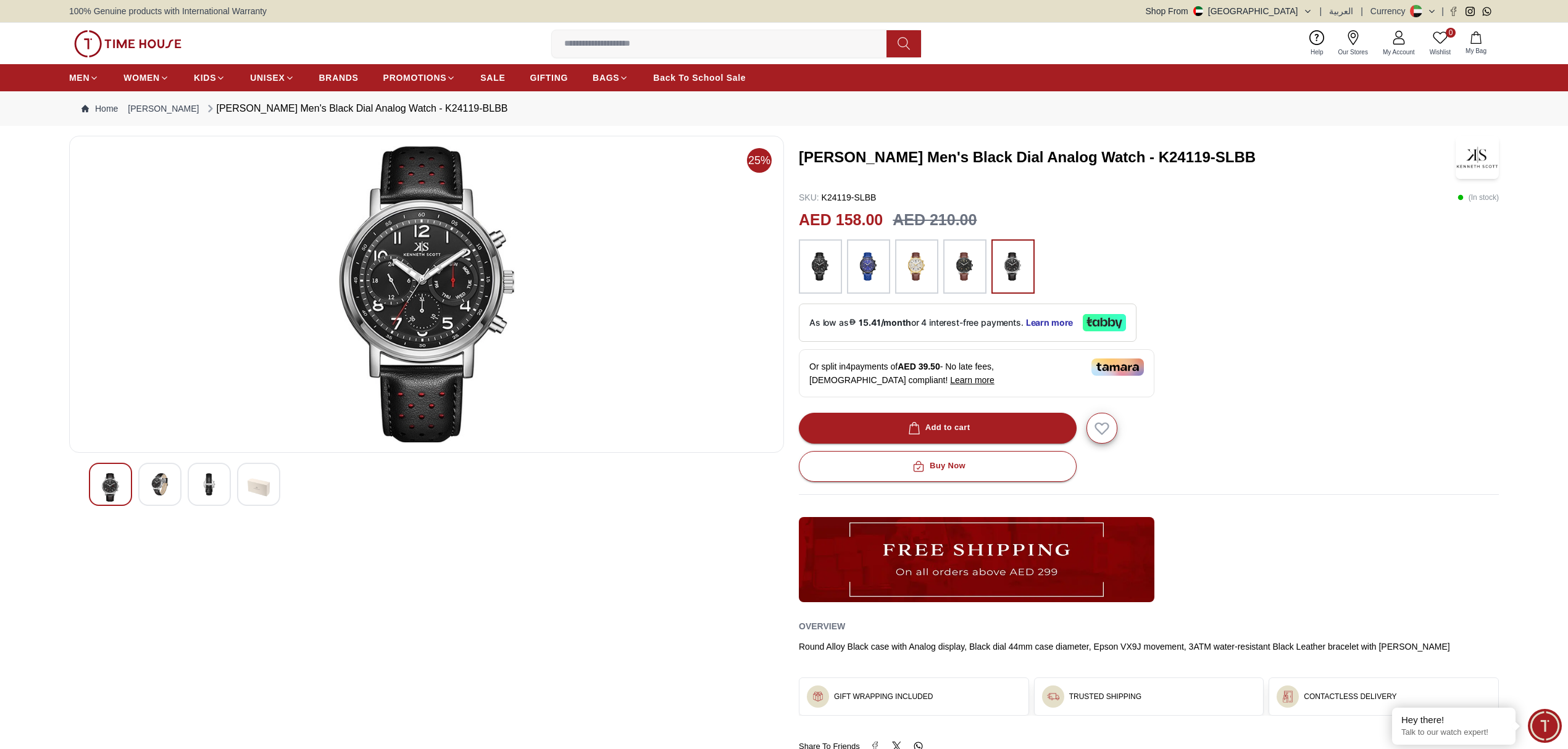
click at [168, 481] on img at bounding box center [160, 484] width 22 height 22
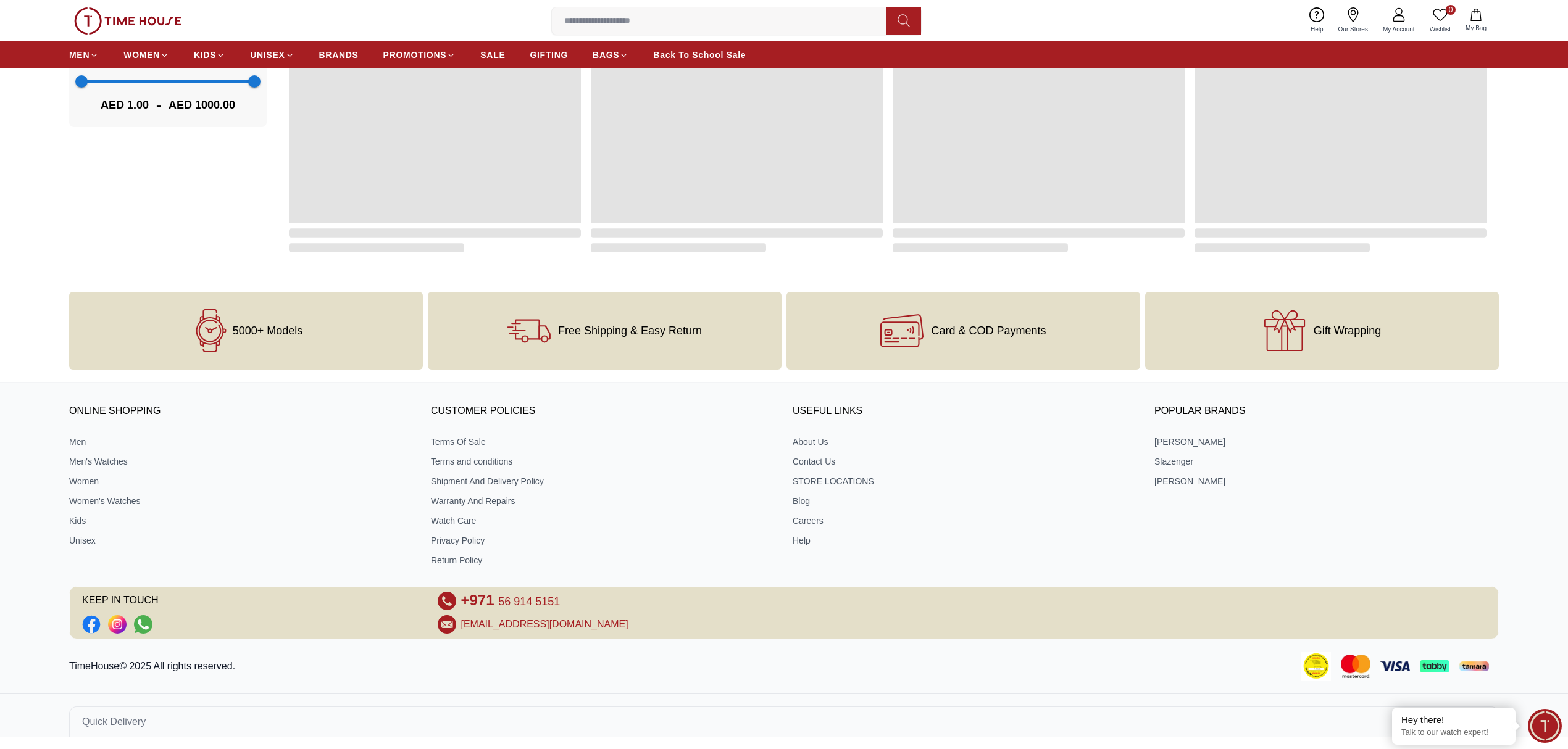
scroll to position [1151, 0]
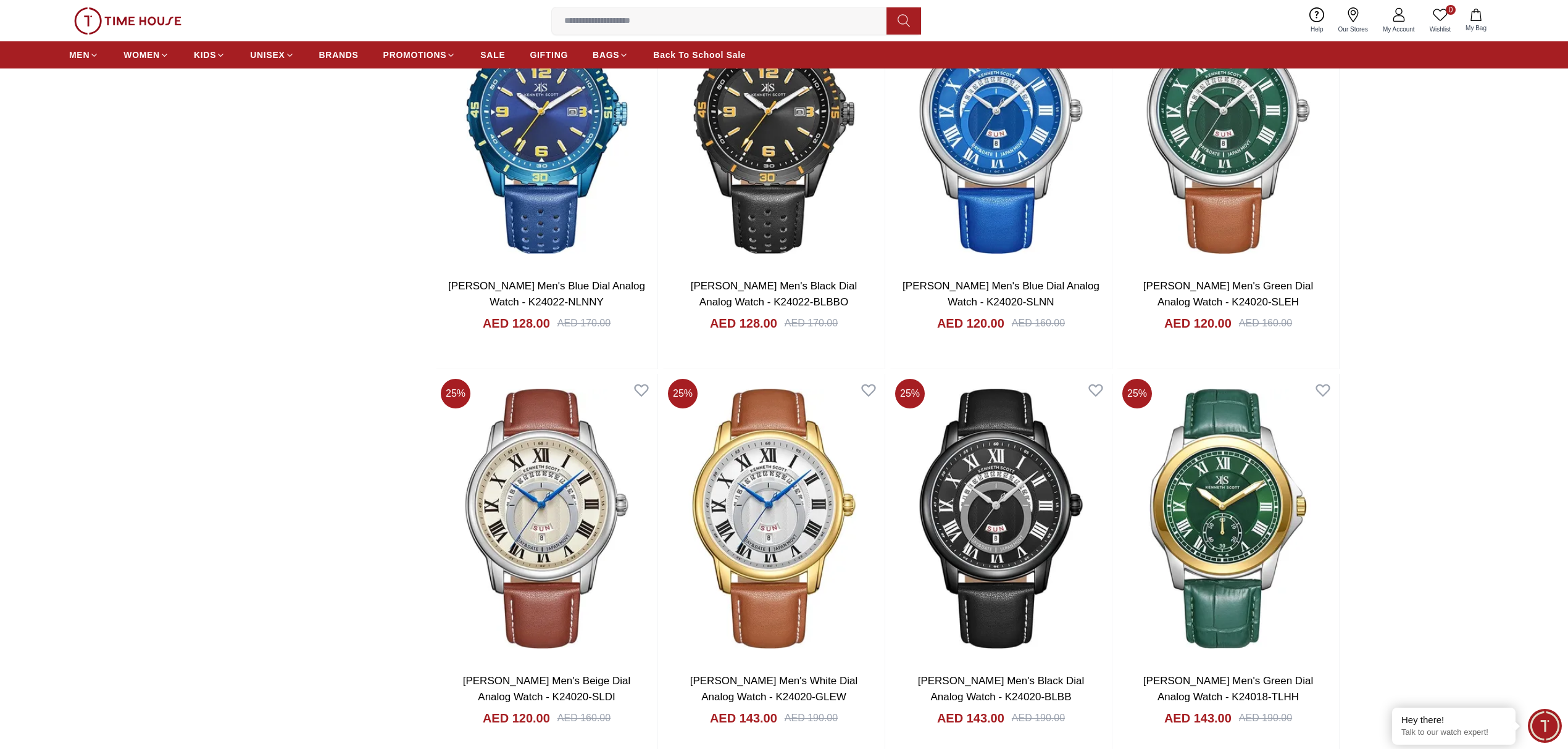
scroll to position [5361, 0]
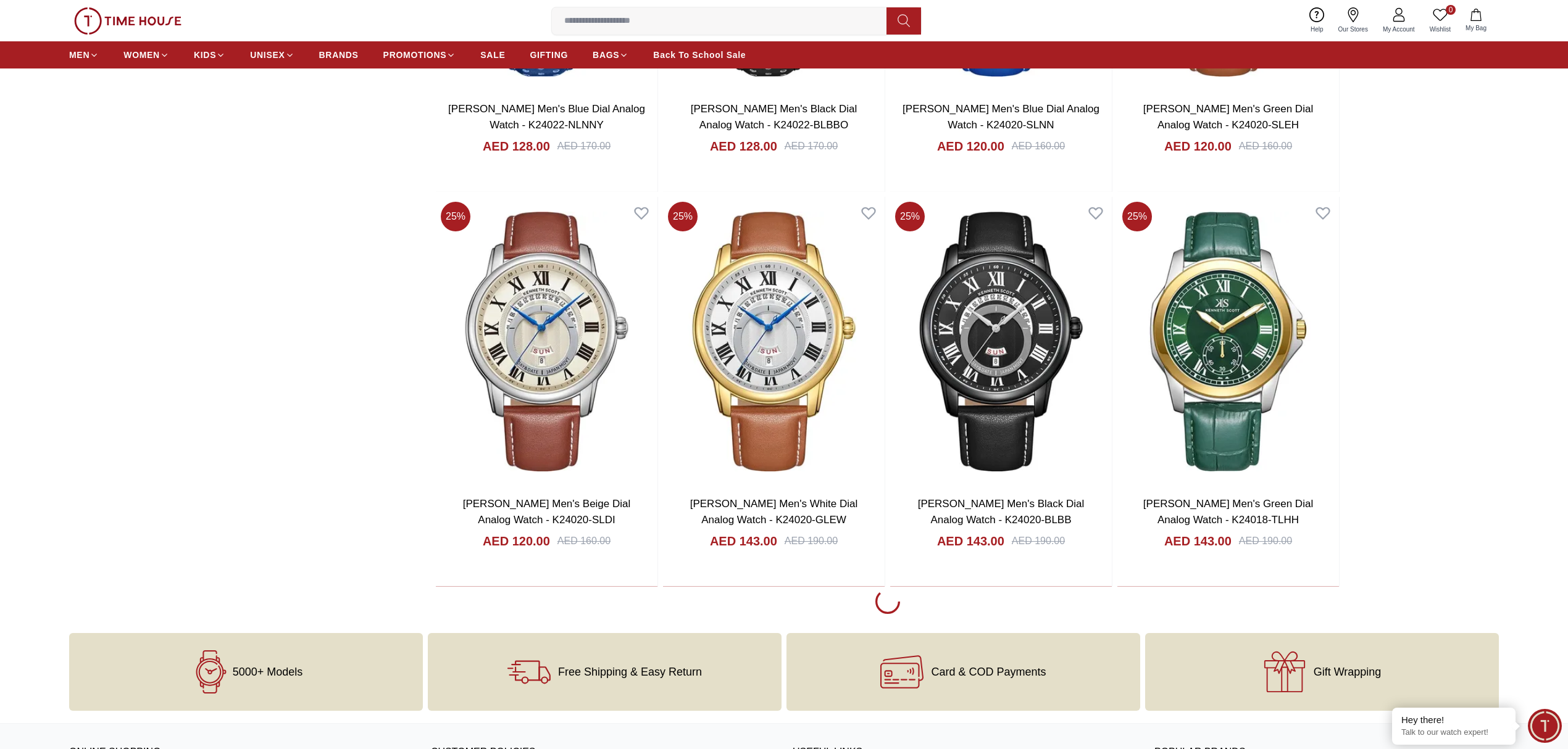
scroll to position [5608, 0]
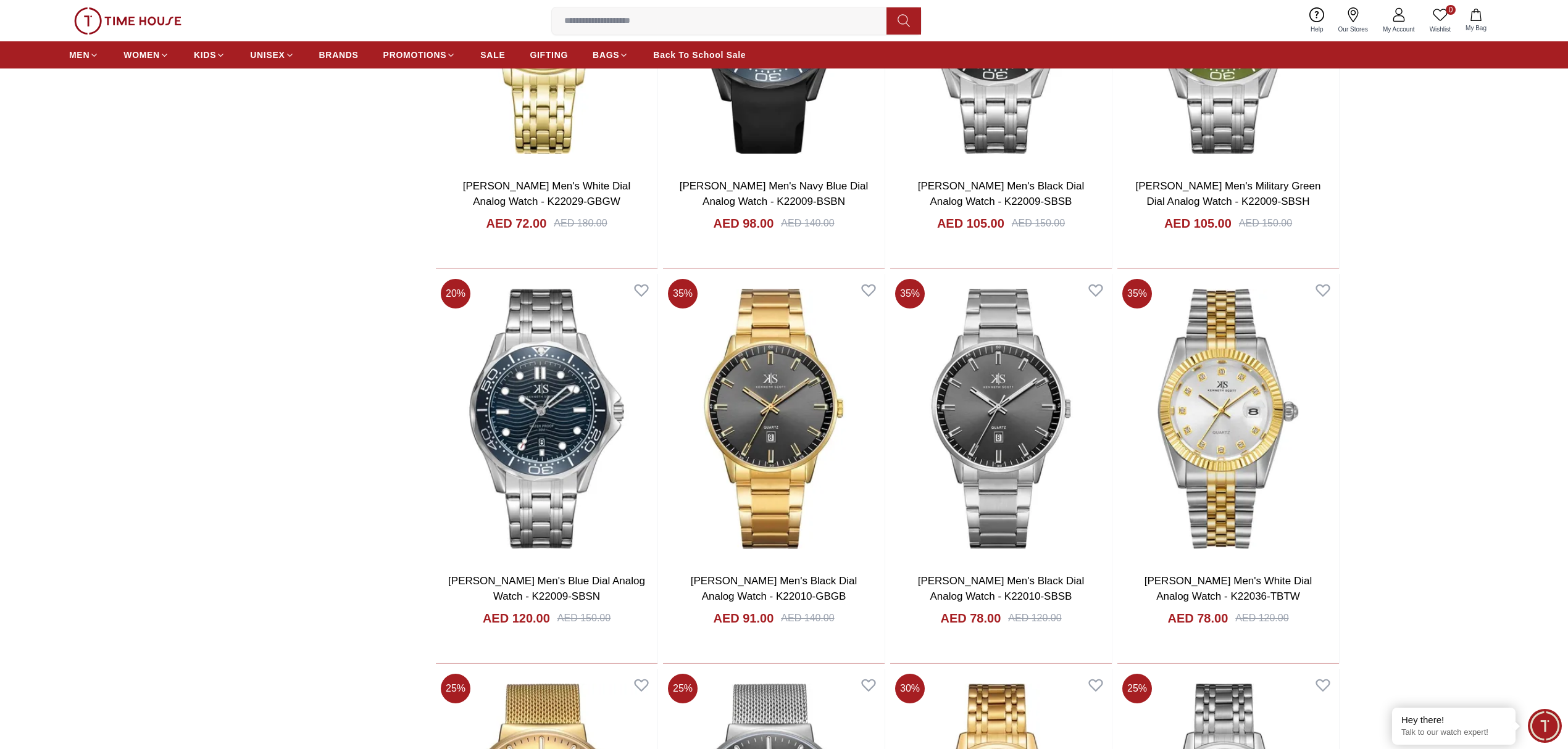
scroll to position [9392, 0]
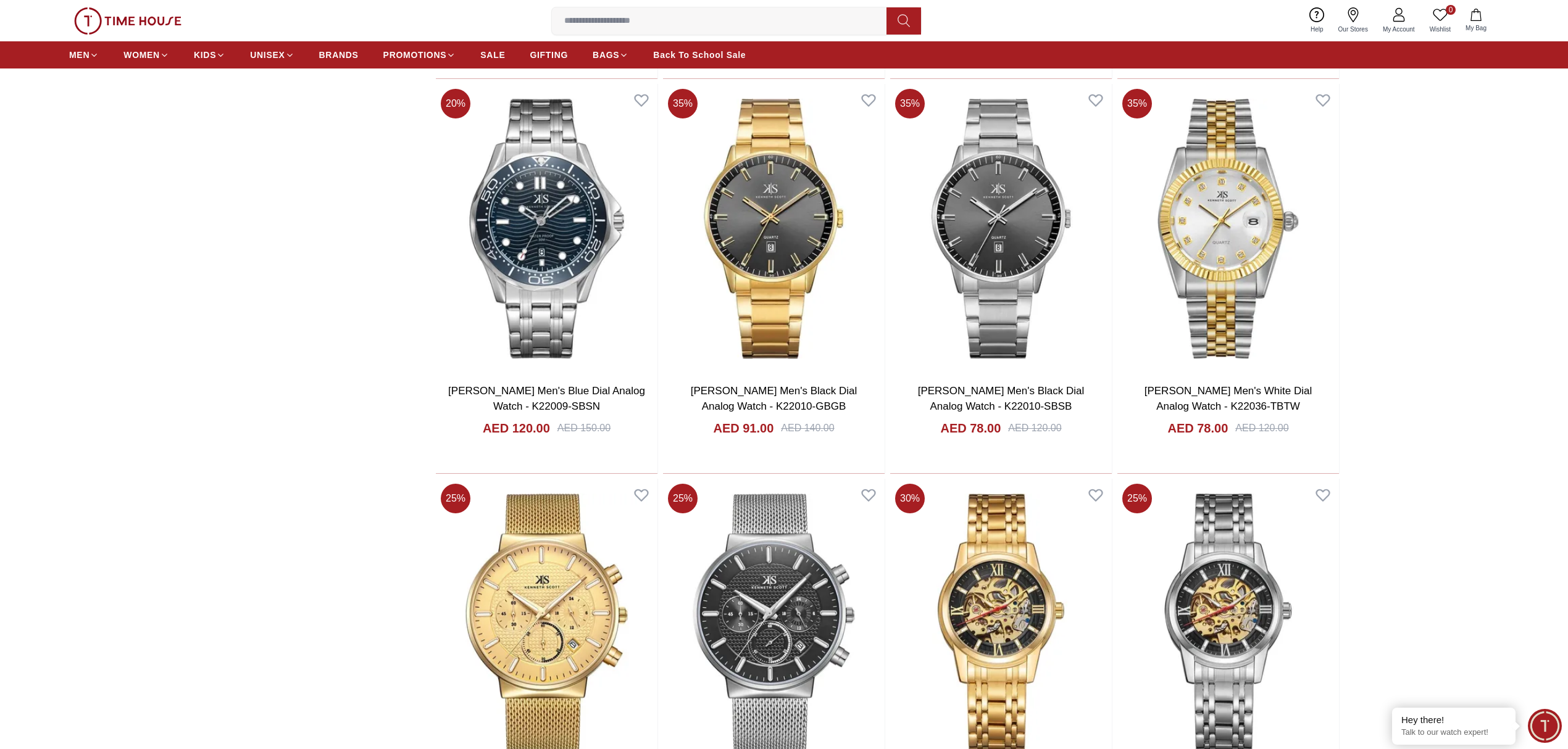
scroll to position [9392, 0]
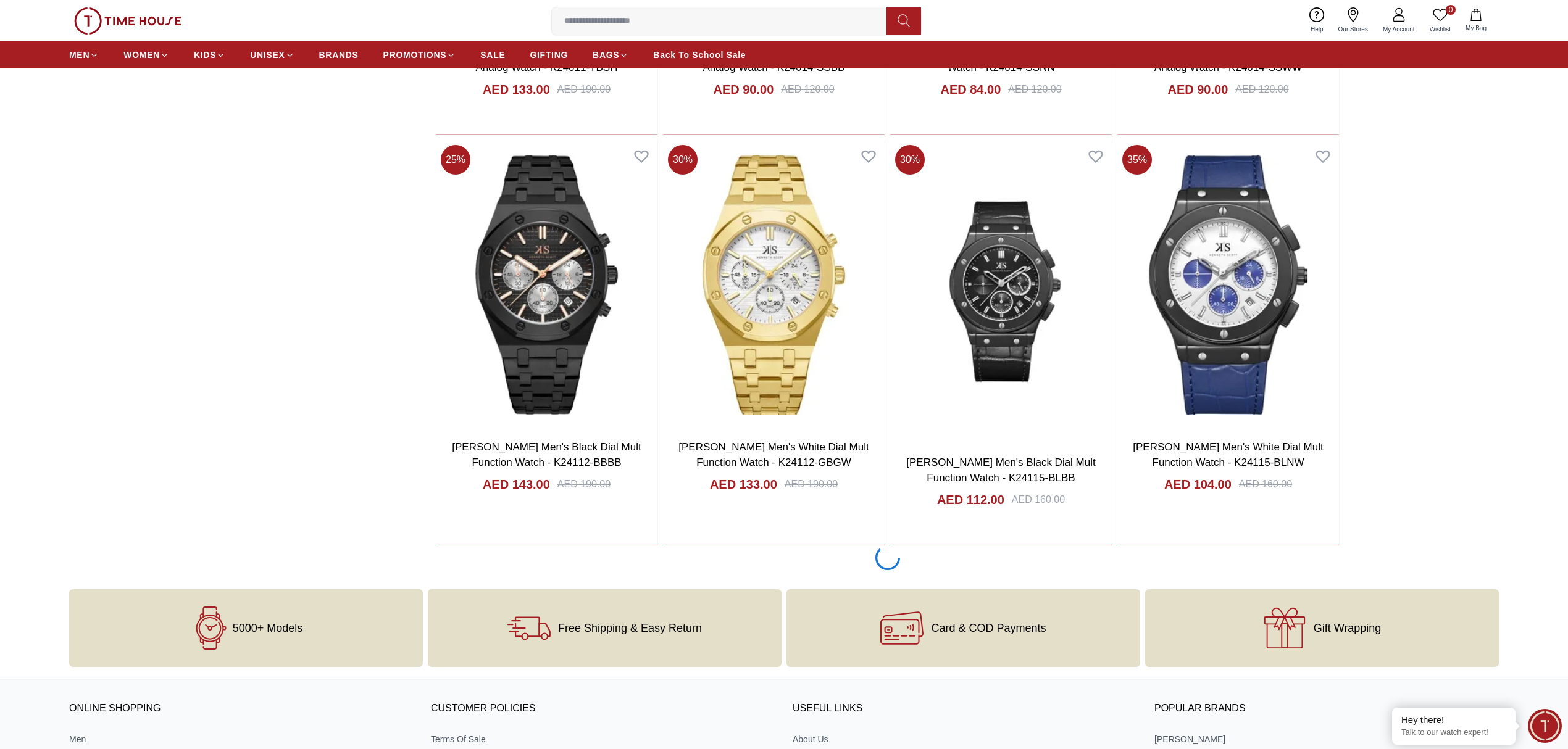
scroll to position [13506, 0]
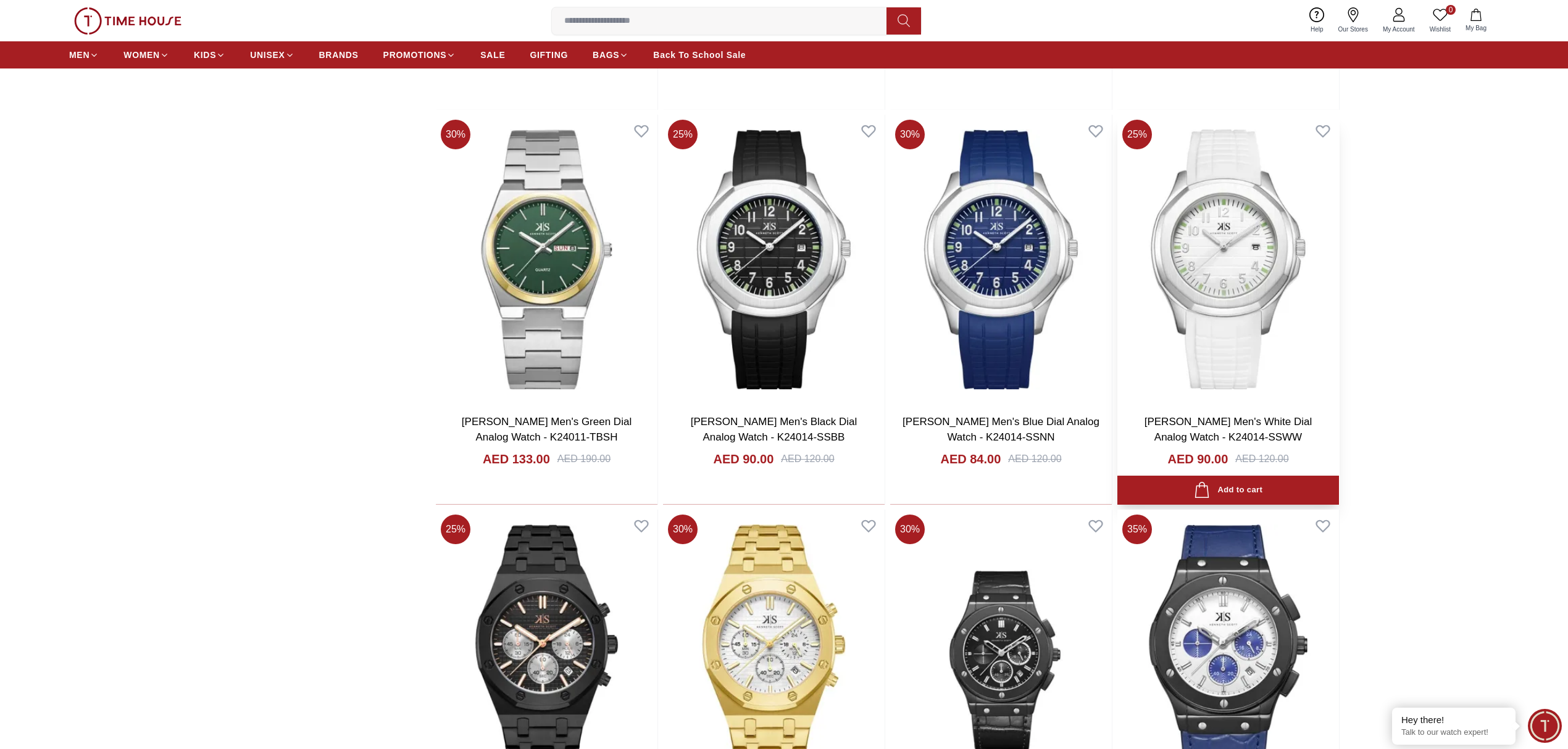
scroll to position [13012, 0]
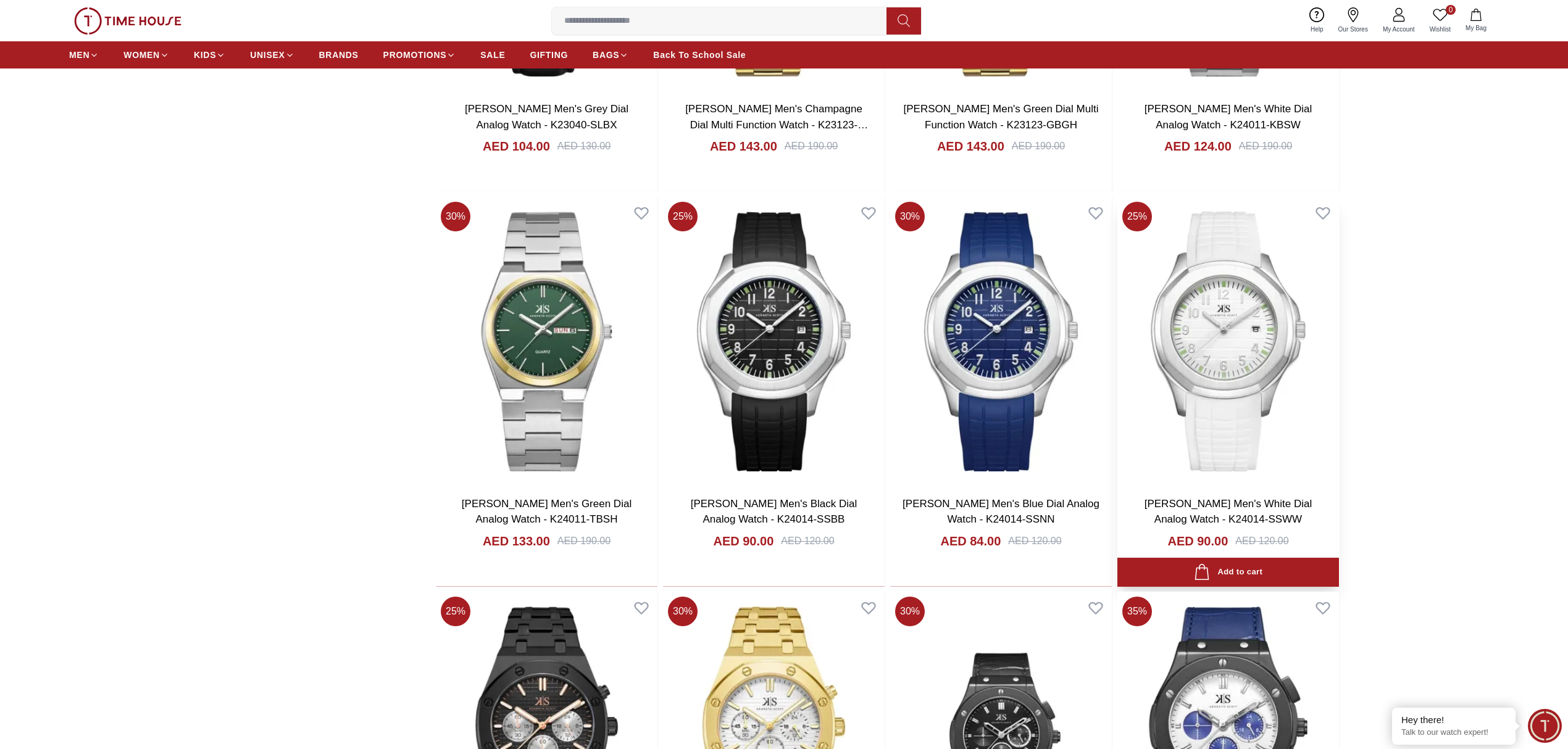
click at [1218, 371] on img at bounding box center [1227, 341] width 221 height 289
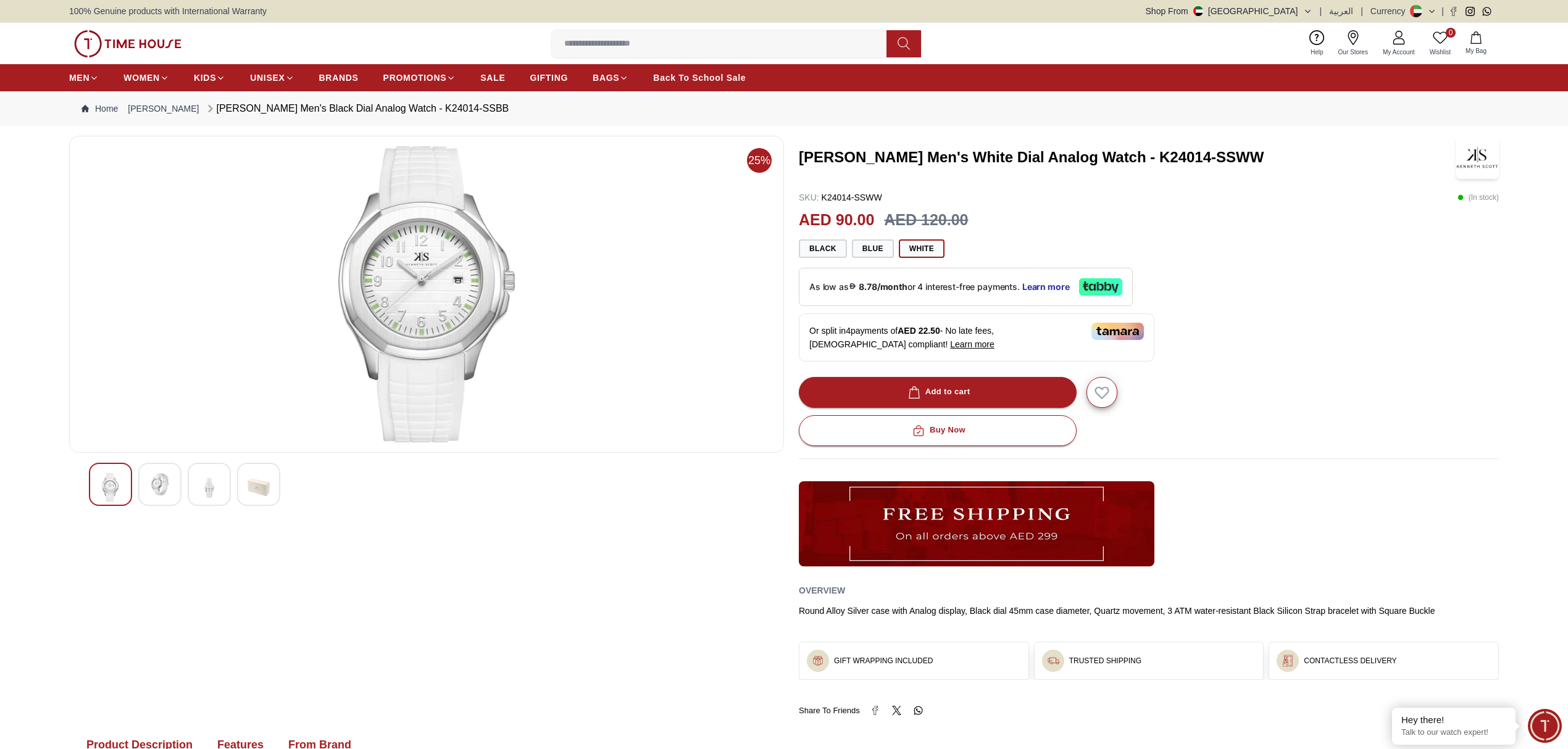
click at [162, 481] on img at bounding box center [160, 484] width 22 height 22
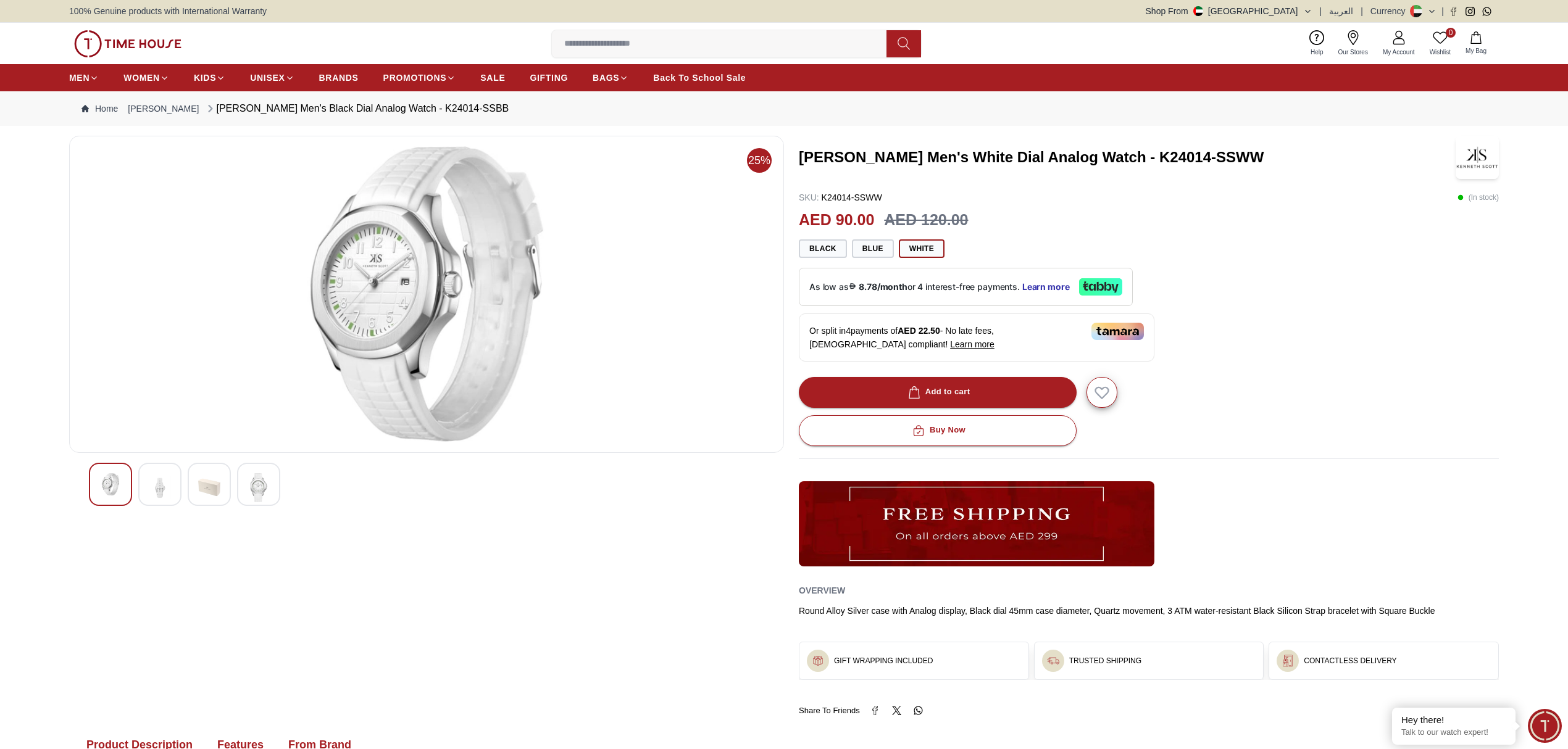
click at [157, 492] on img at bounding box center [160, 487] width 22 height 28
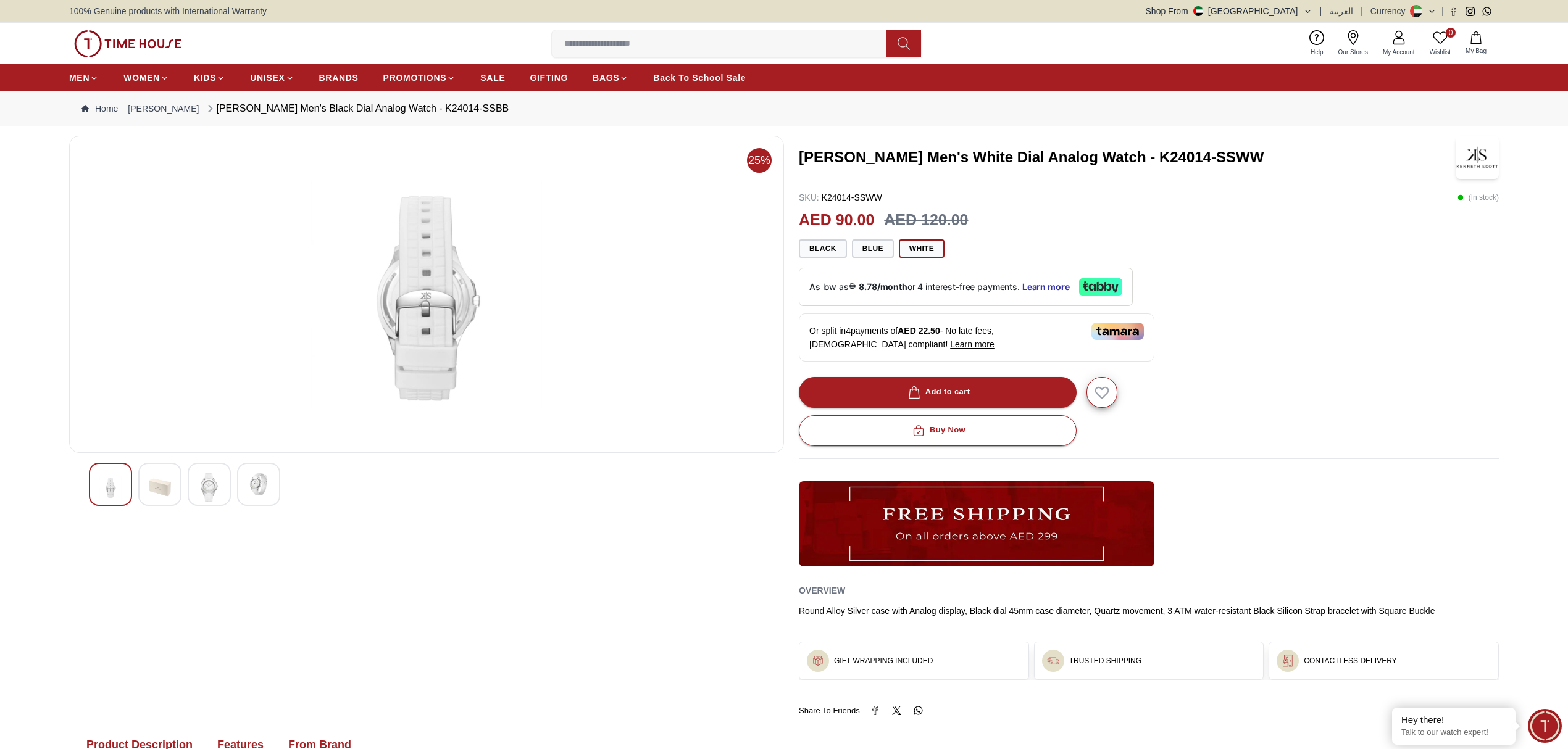
click at [221, 490] on img at bounding box center [210, 487] width 22 height 28
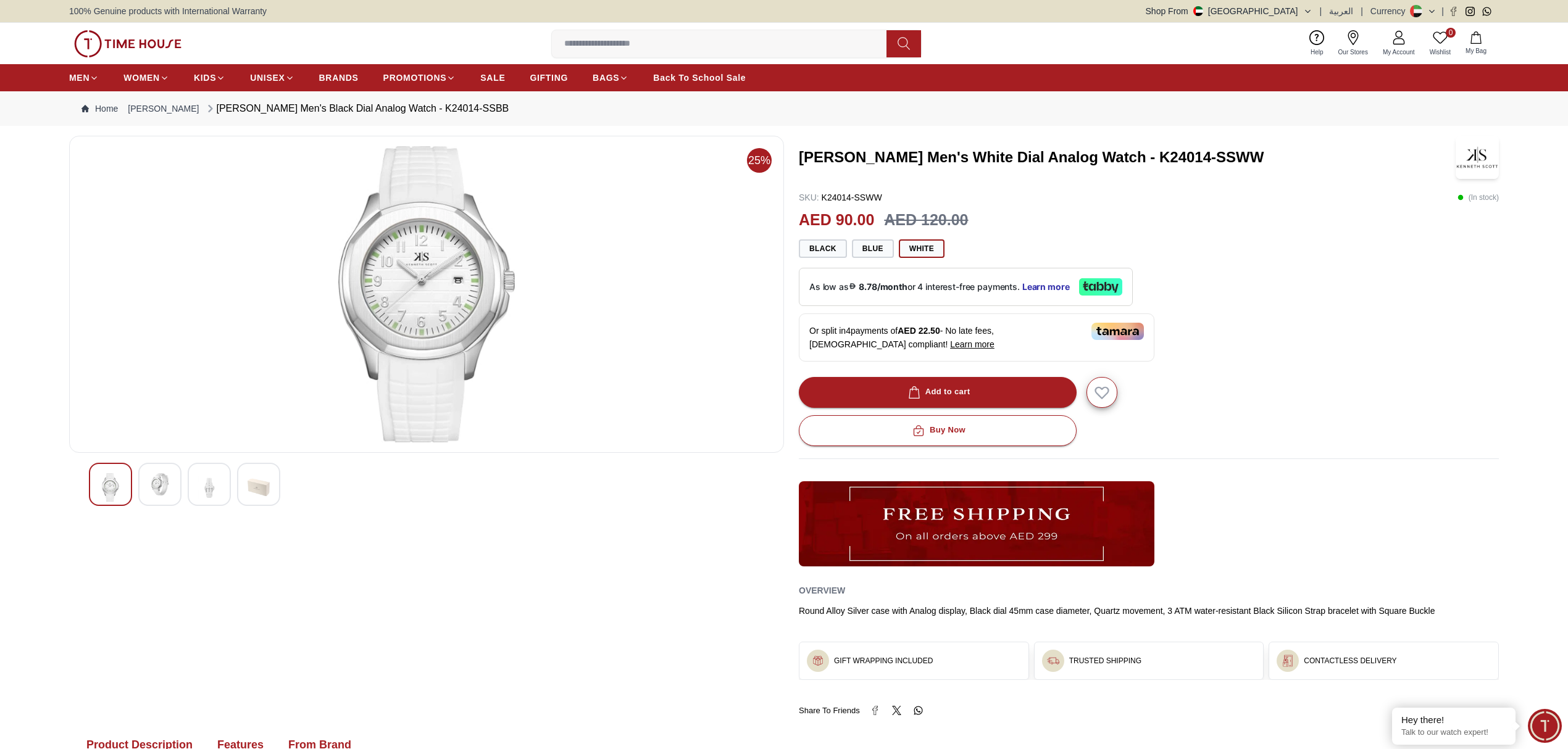
click at [257, 490] on img at bounding box center [259, 487] width 22 height 28
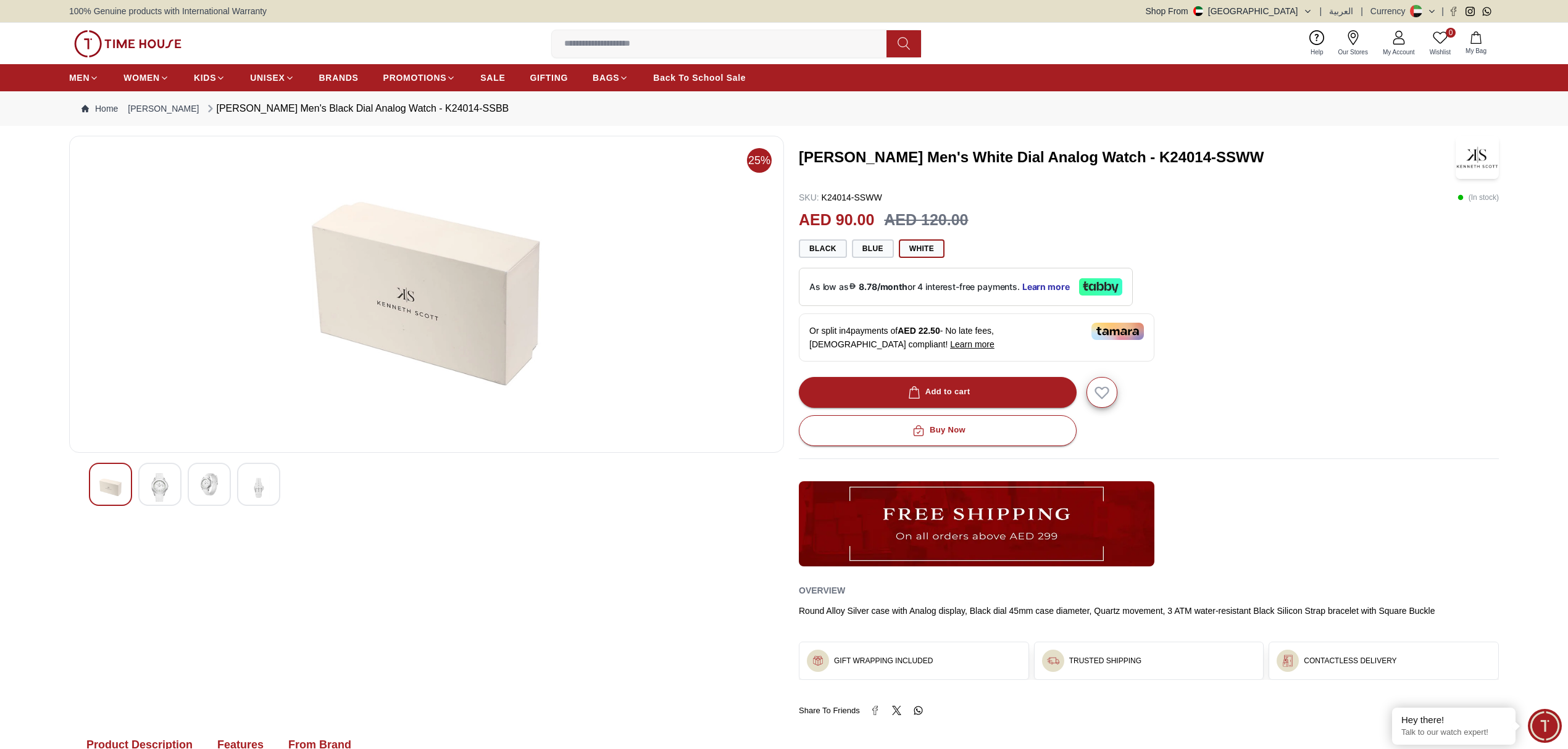
click at [257, 490] on img at bounding box center [259, 487] width 22 height 28
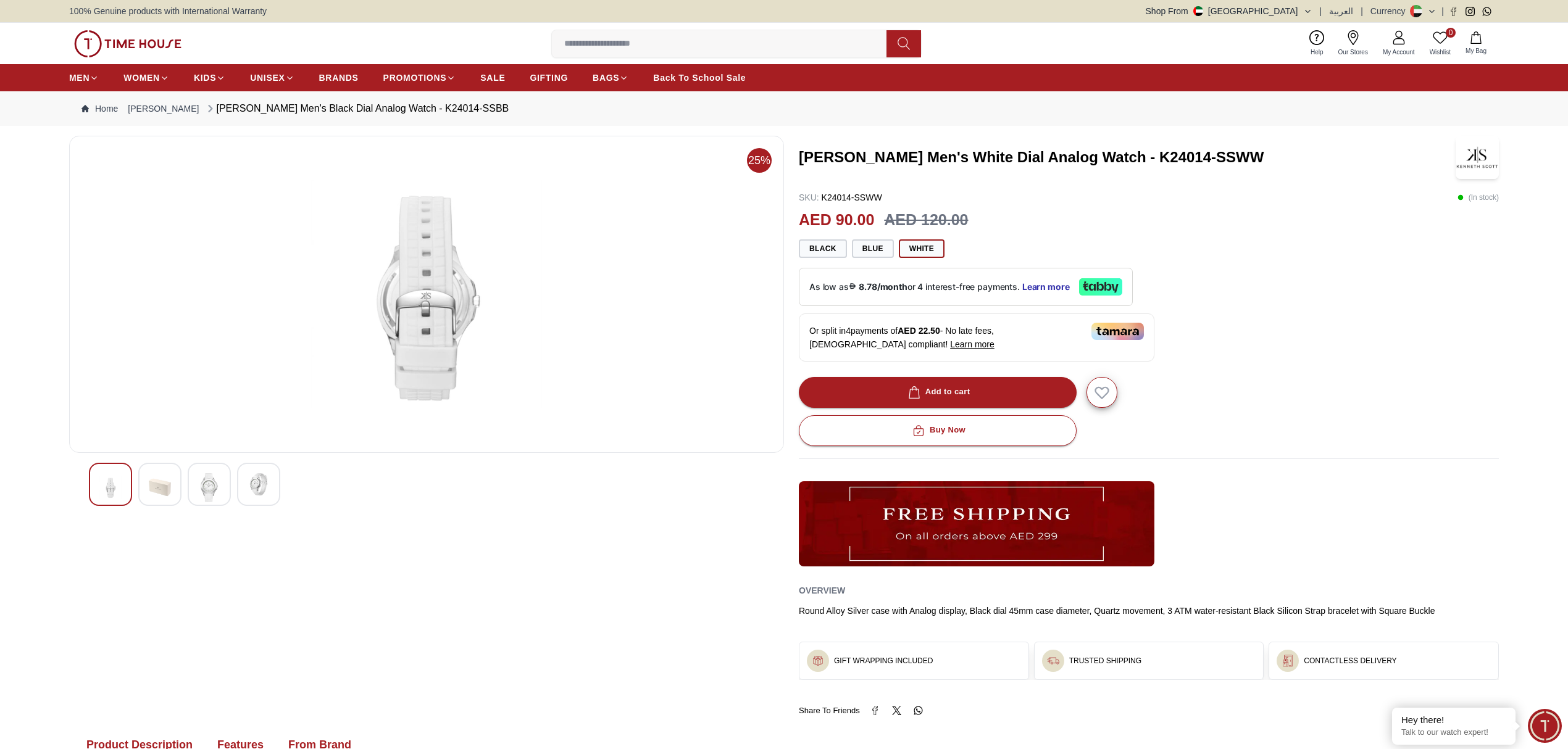
click at [282, 480] on div at bounding box center [426, 484] width 675 height 43
click at [259, 480] on img at bounding box center [259, 484] width 22 height 22
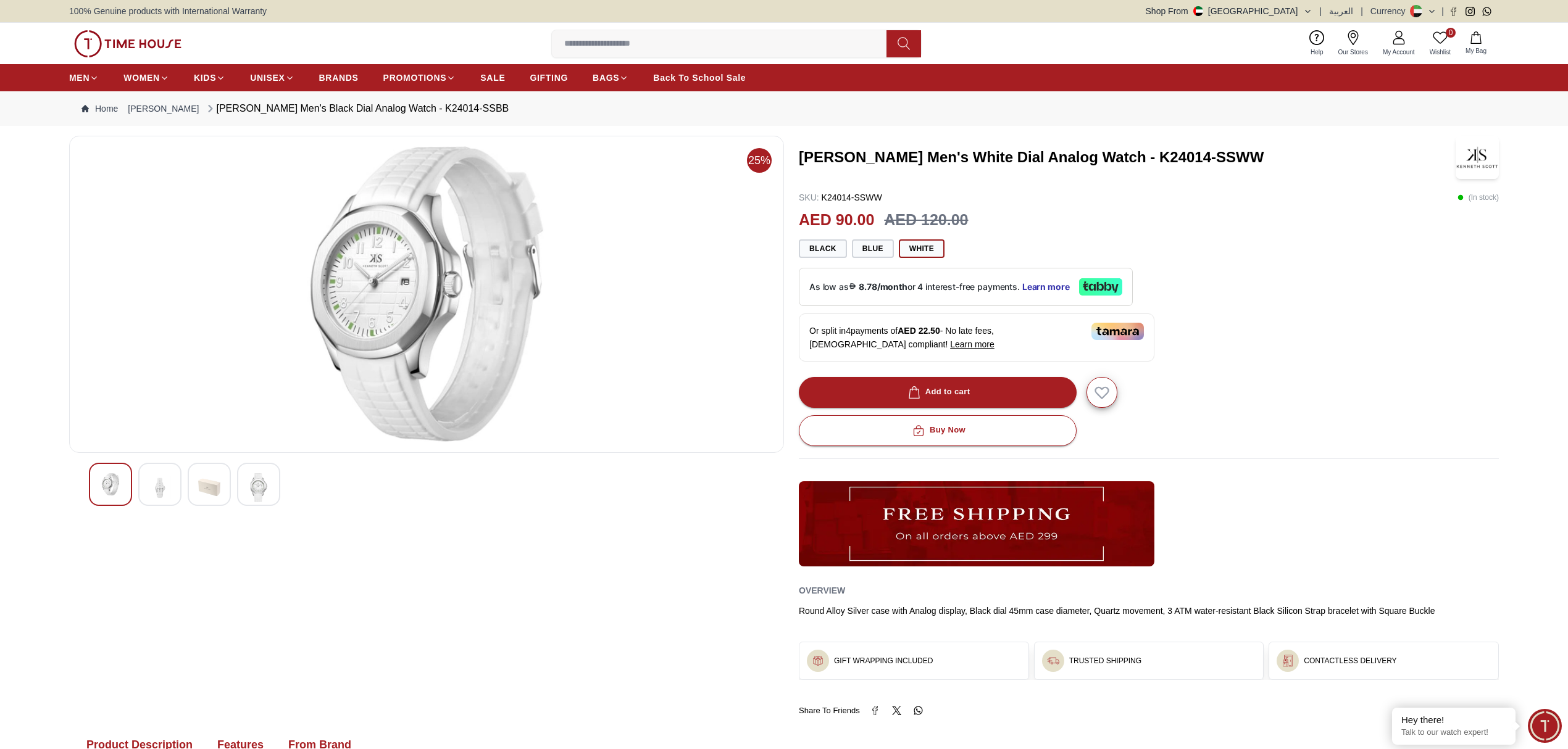
click at [1426, 10] on button at bounding box center [1423, 11] width 26 height 12
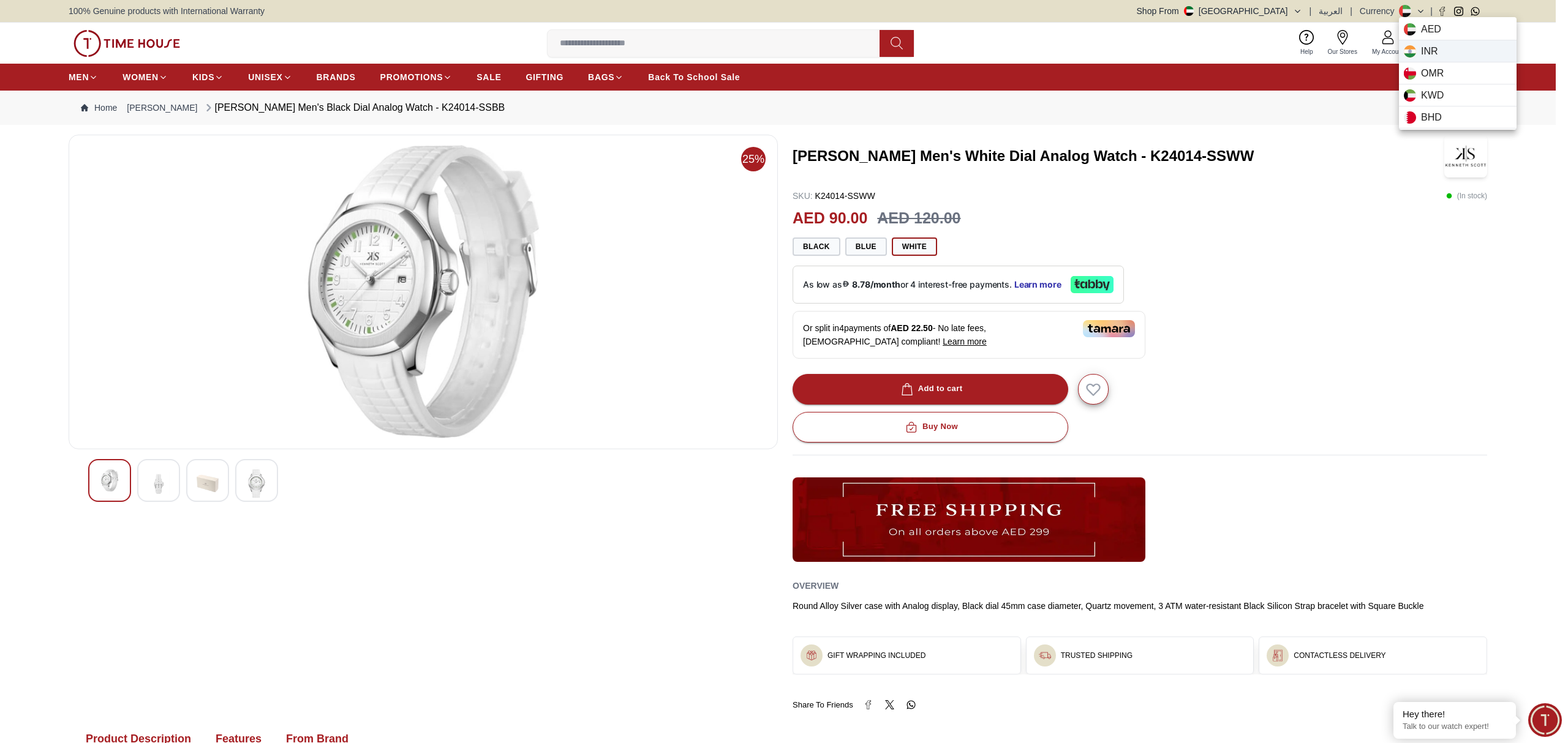
click at [1438, 54] on div "INR" at bounding box center [1457, 52] width 118 height 22
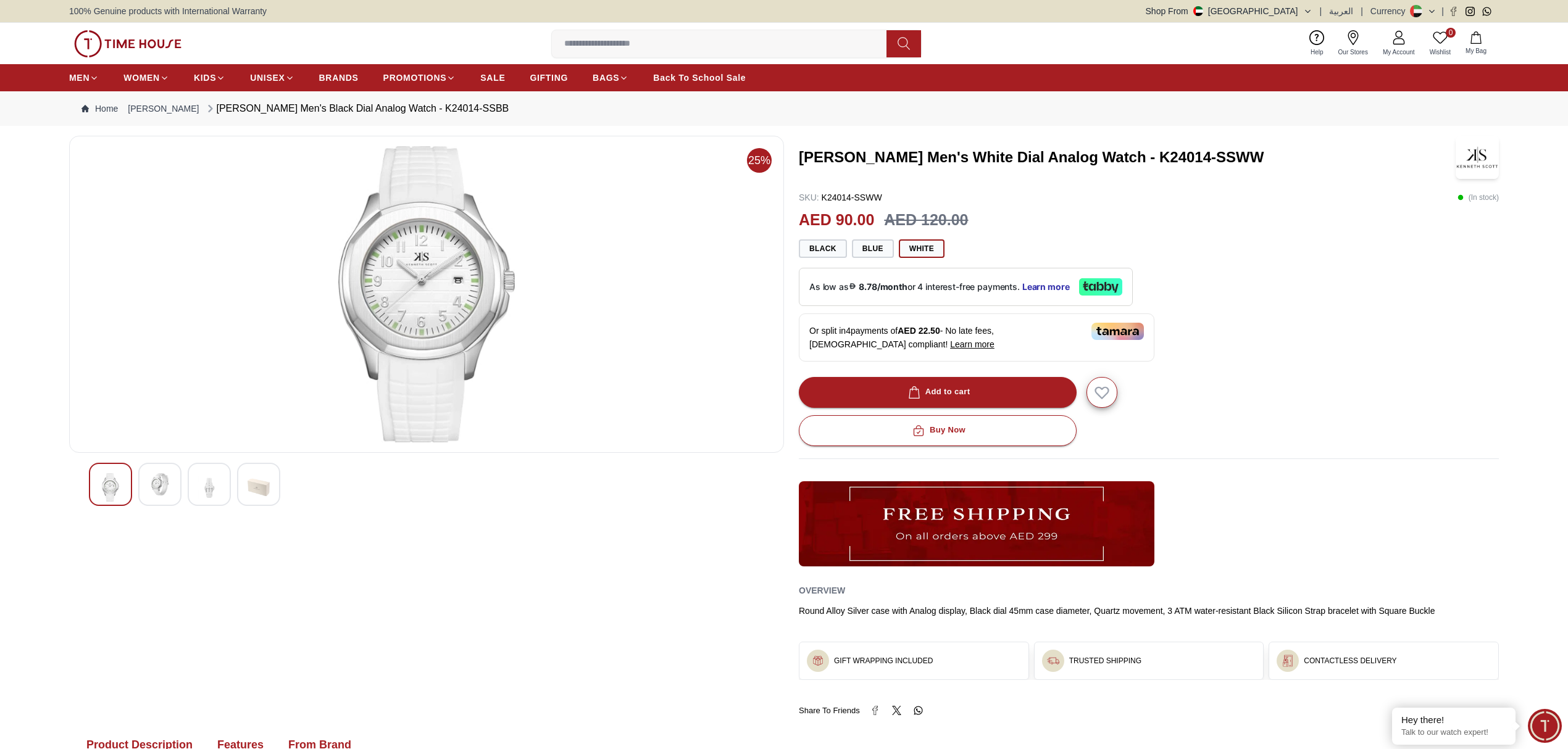
click at [1203, 10] on img "button" at bounding box center [1198, 11] width 10 height 10
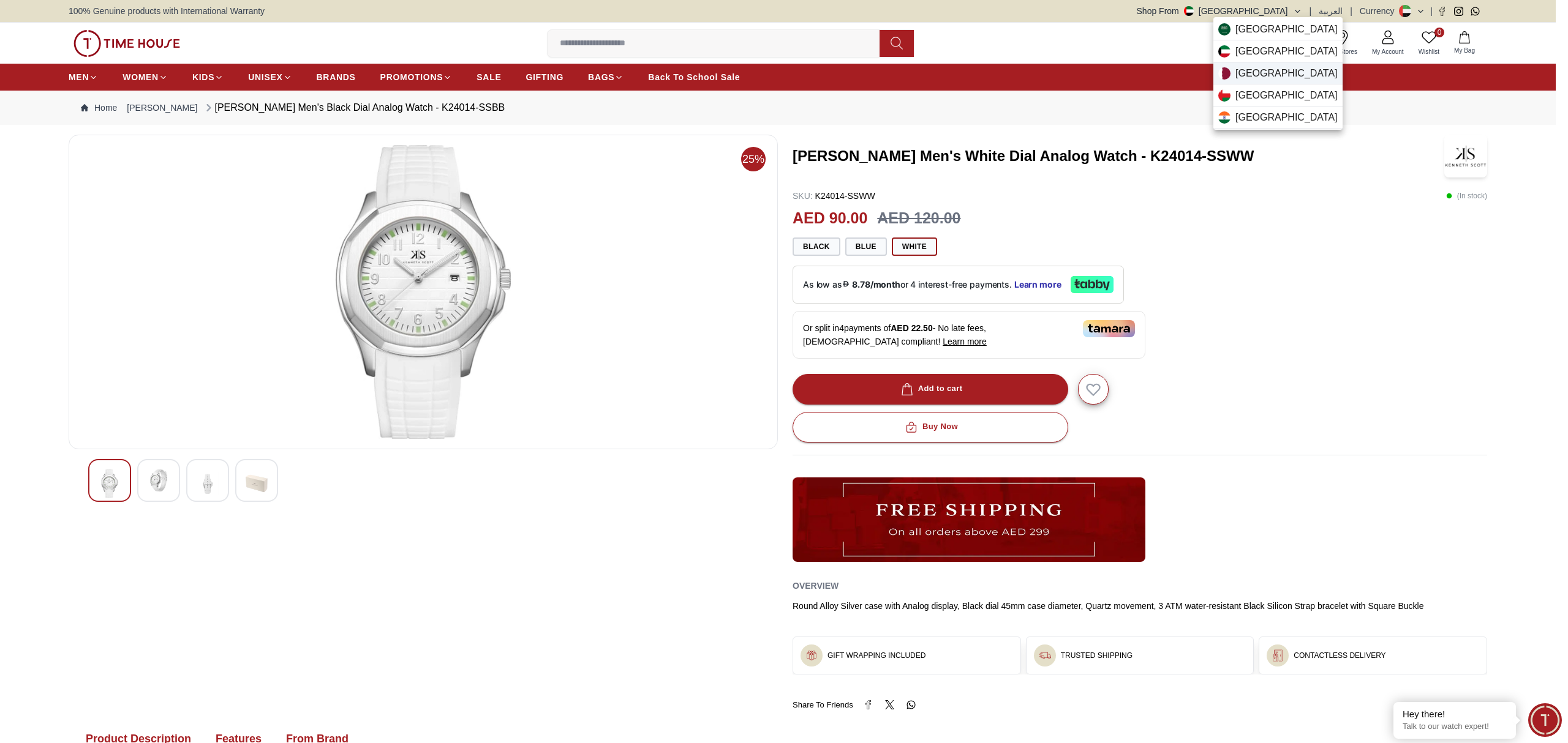
click at [1259, 69] on span "[GEOGRAPHIC_DATA]" at bounding box center [1286, 73] width 103 height 14
